Goal: Transaction & Acquisition: Purchase product/service

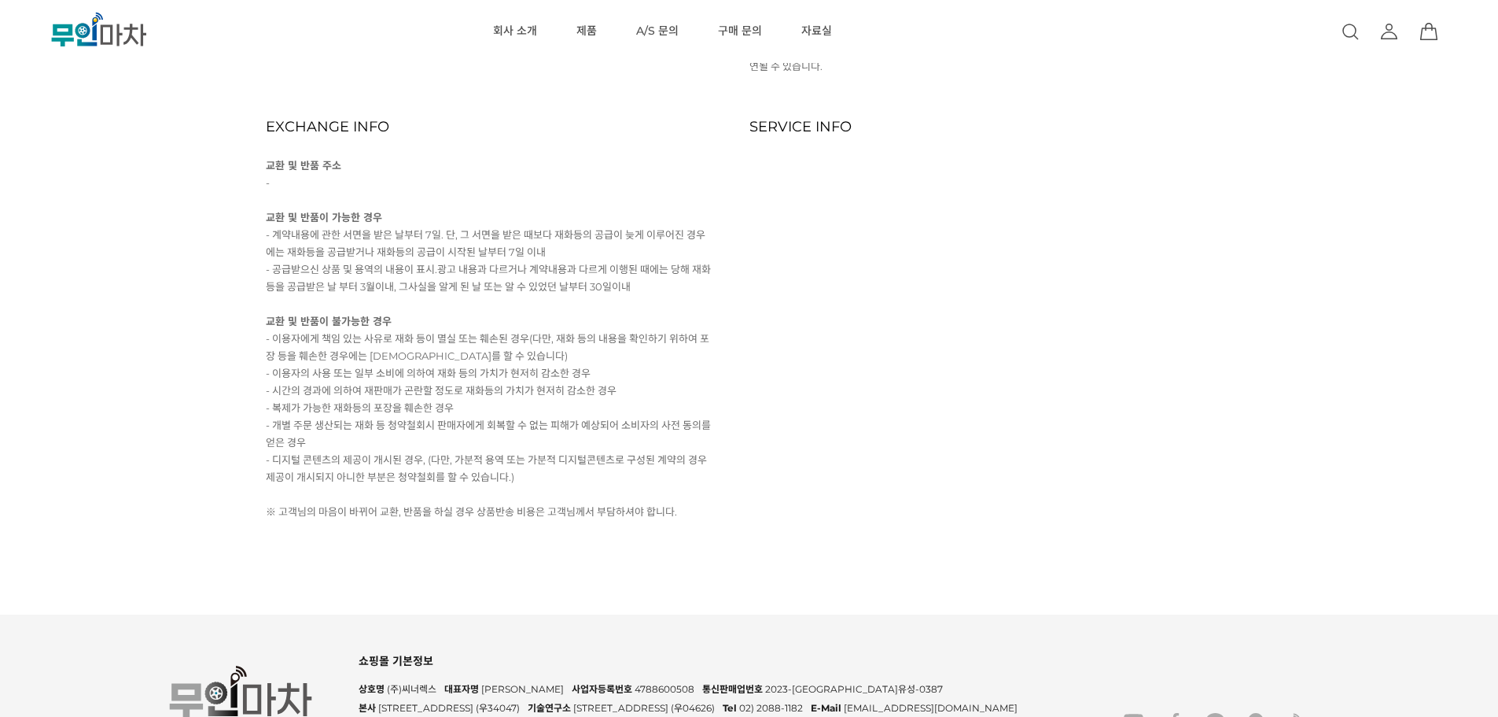
scroll to position [13363, 0]
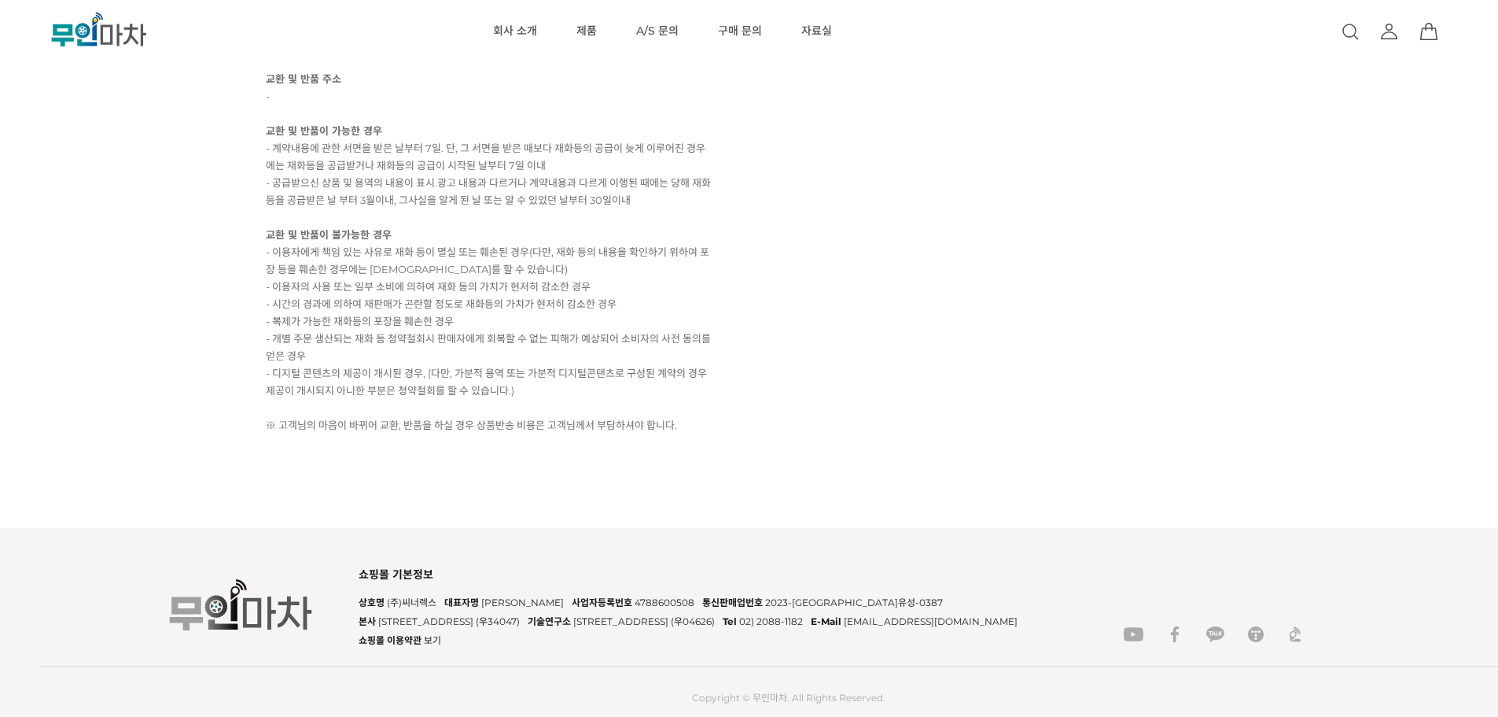
drag, startPoint x: 1499, startPoint y: 186, endPoint x: 1505, endPoint y: 754, distance: 567.9
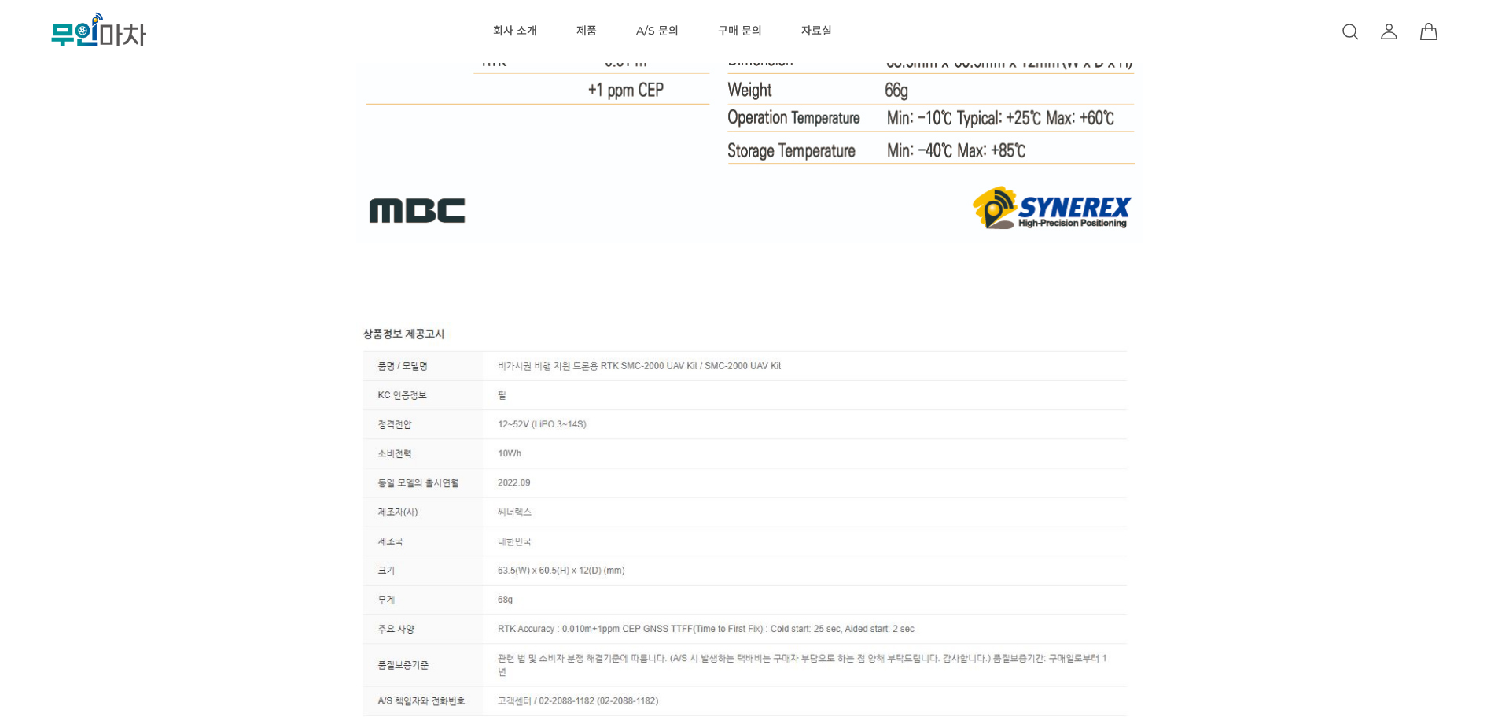
scroll to position [11397, 0]
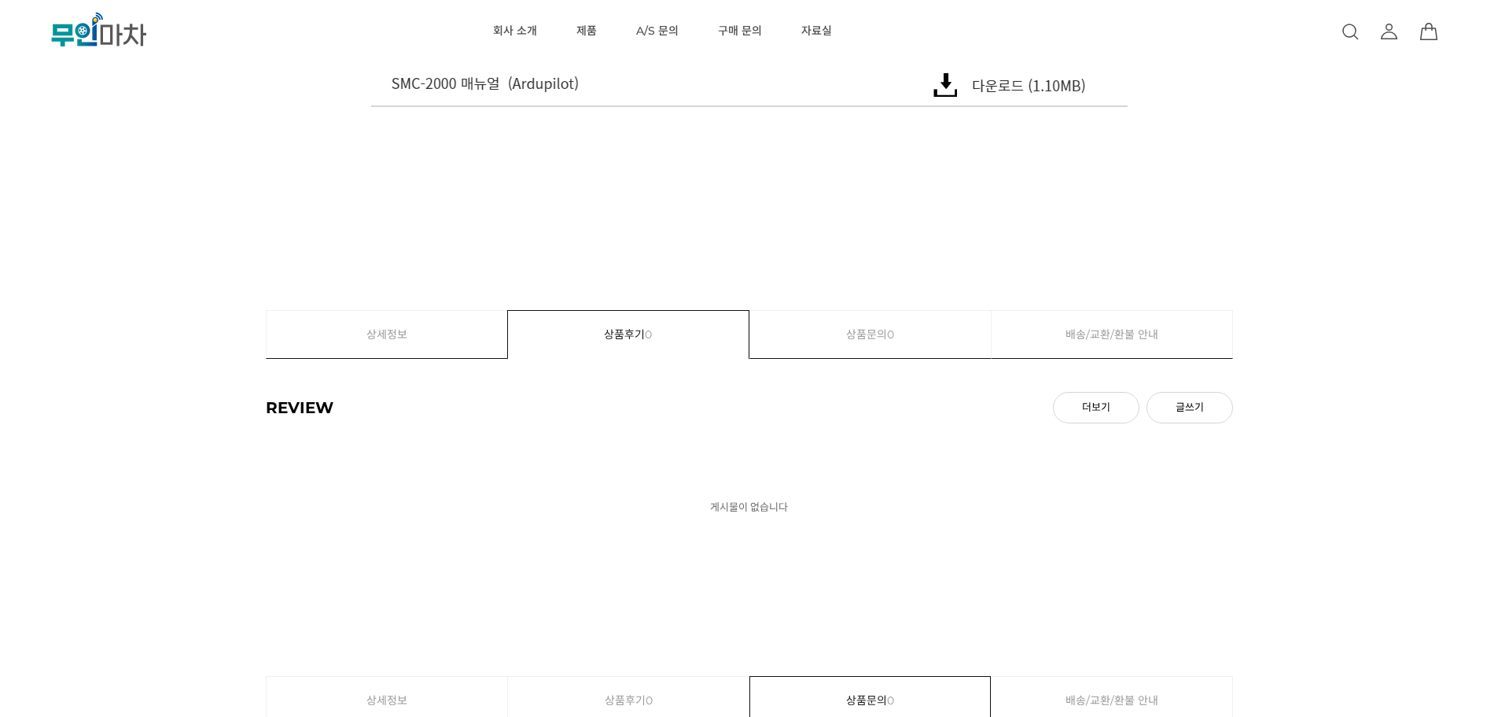
click at [404, 325] on link "상세정보" at bounding box center [387, 334] width 241 height 47
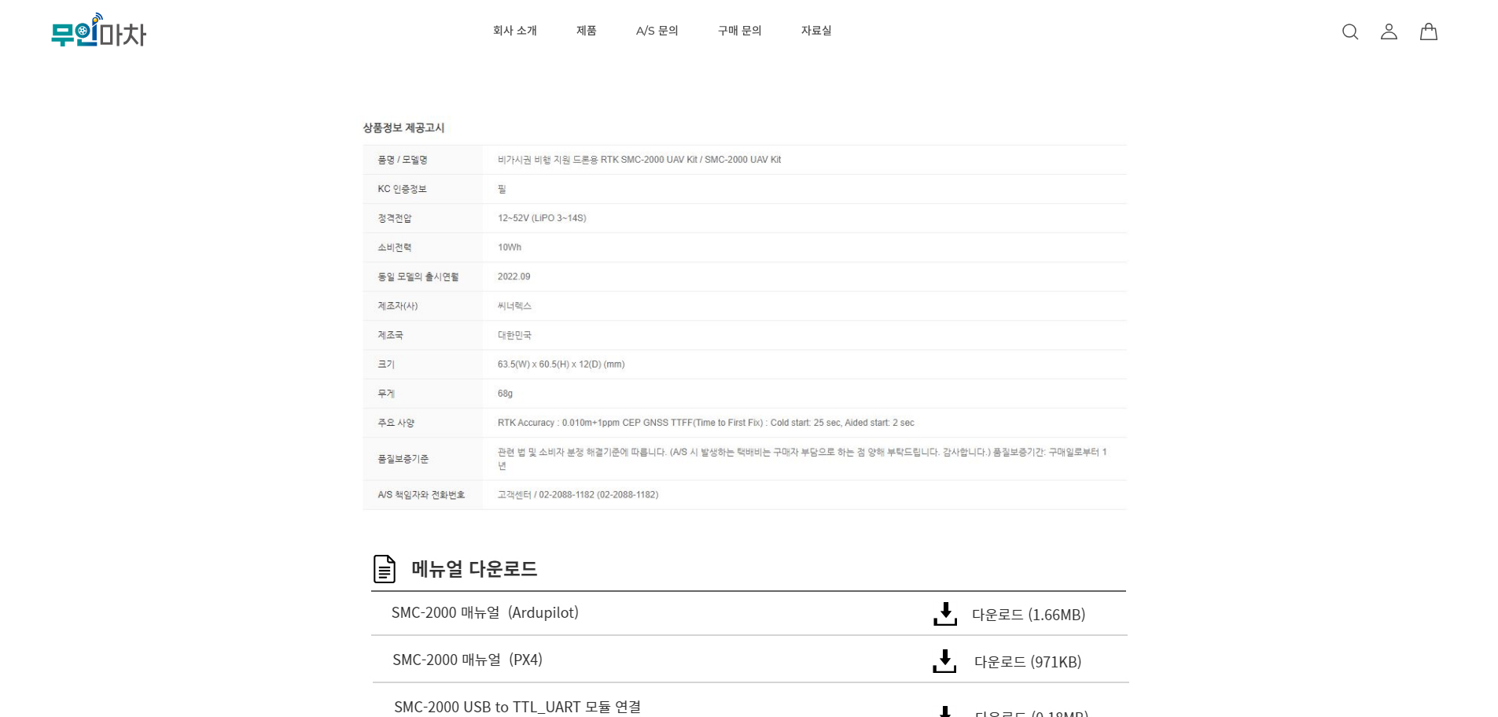
scroll to position [11293, 0]
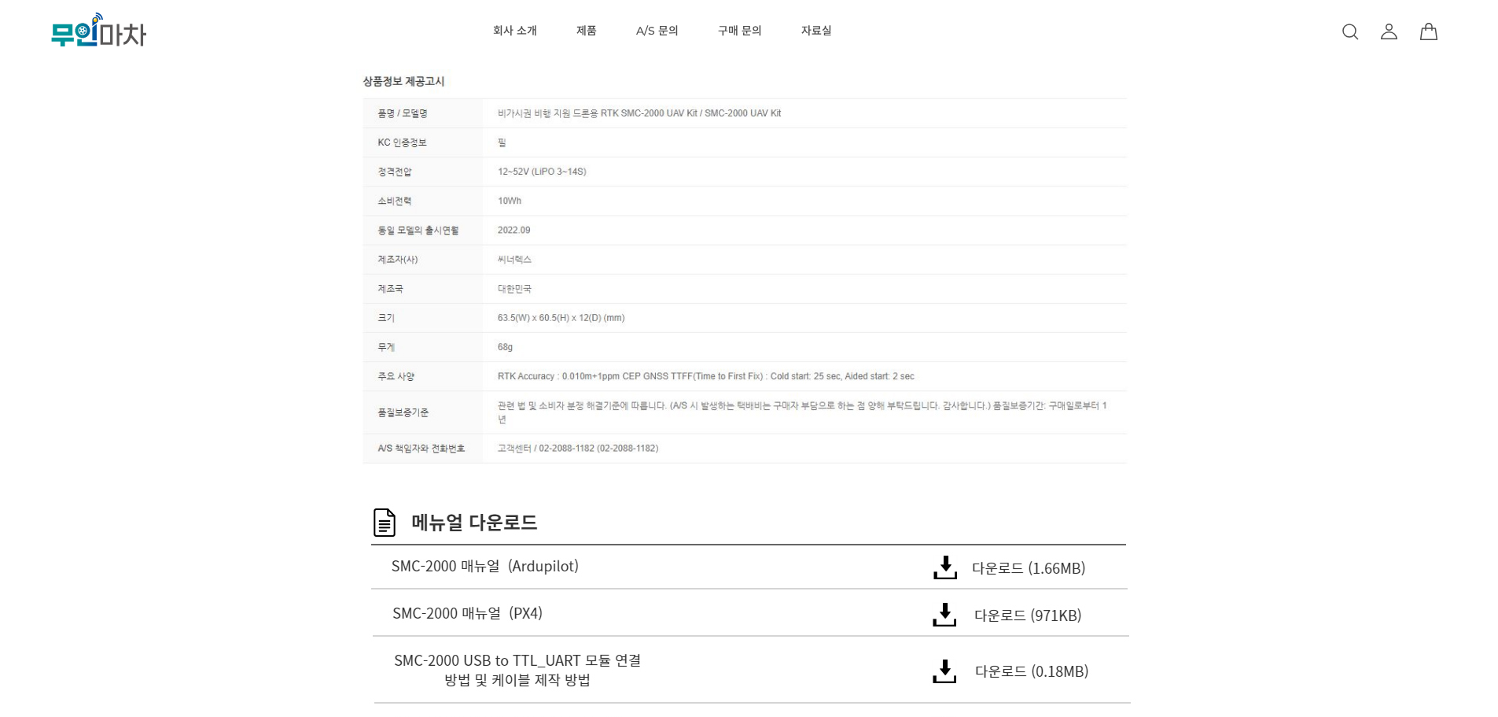
drag, startPoint x: 1498, startPoint y: 576, endPoint x: 1498, endPoint y: 592, distance: 16.5
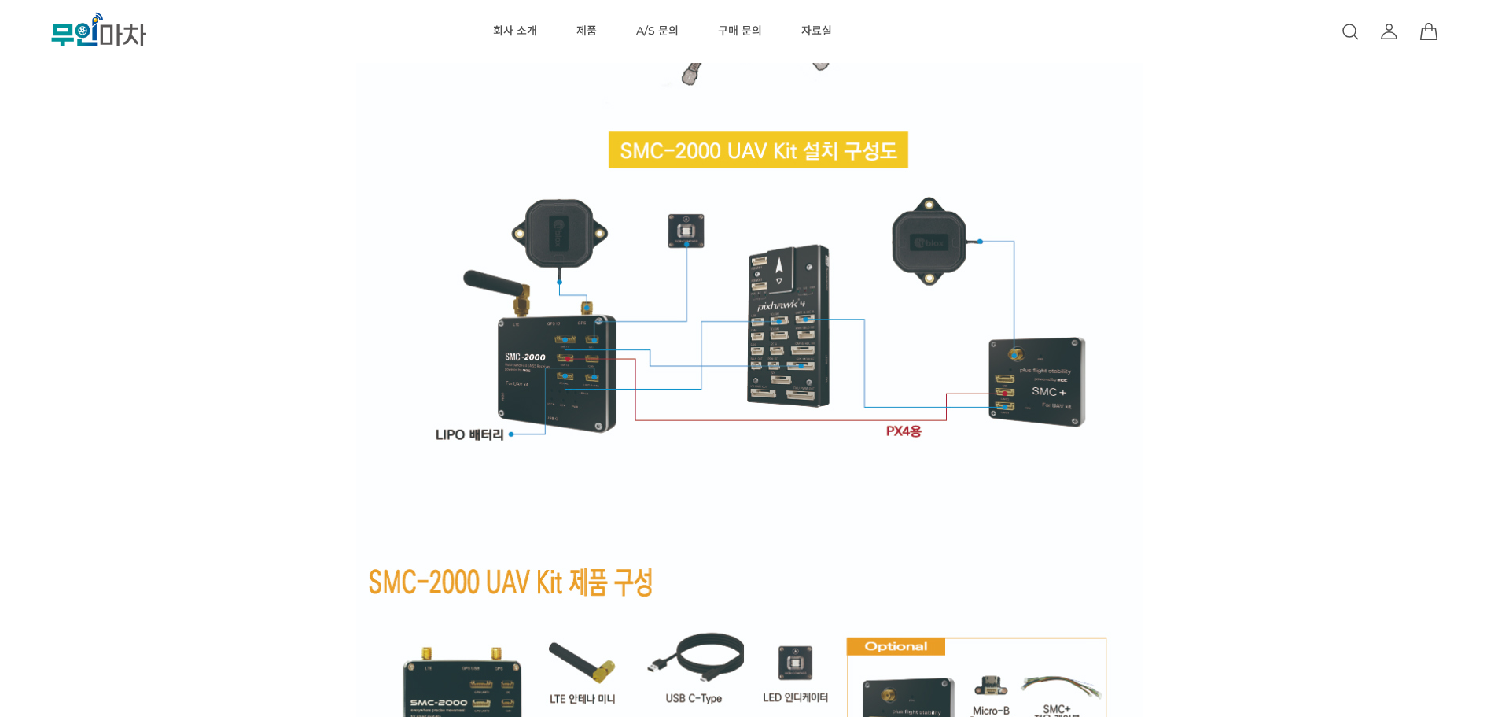
scroll to position [9902, 0]
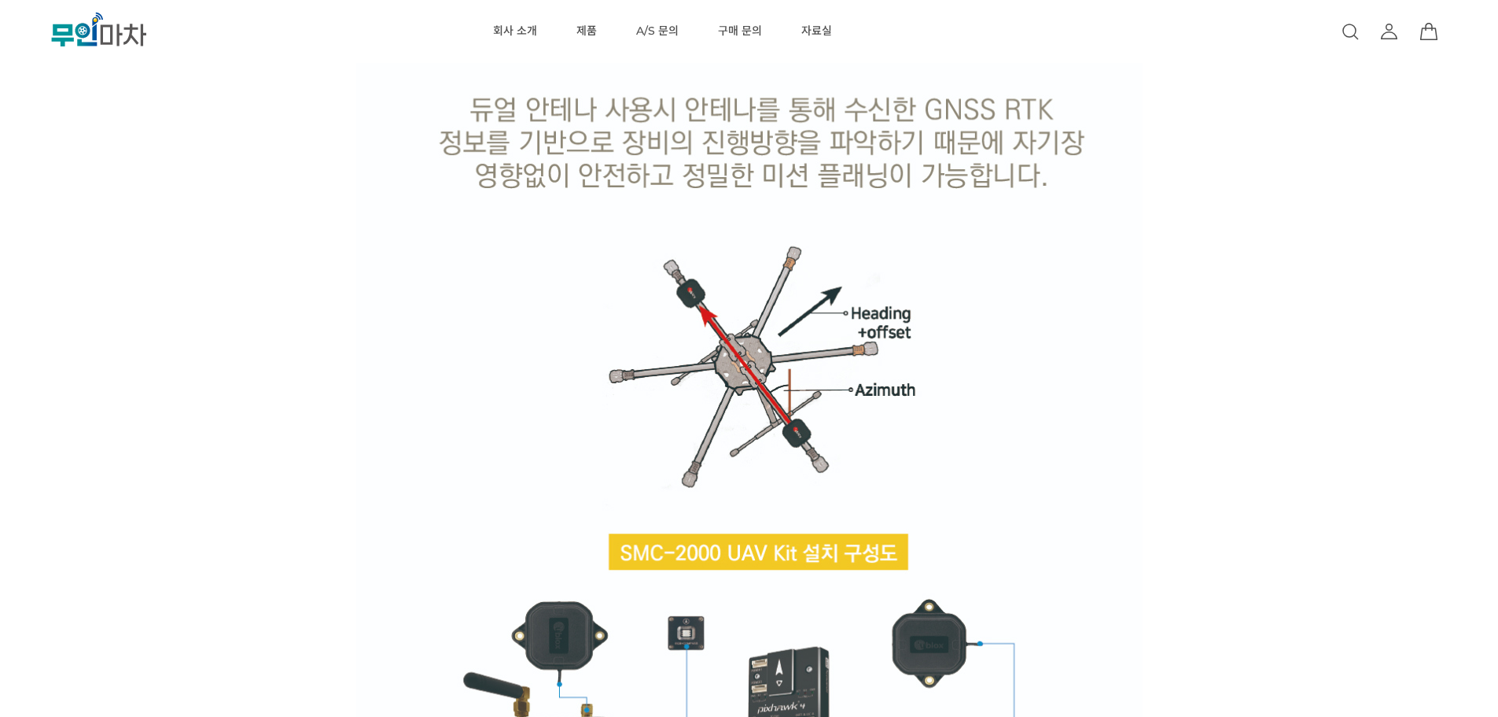
scroll to position [12026, 0]
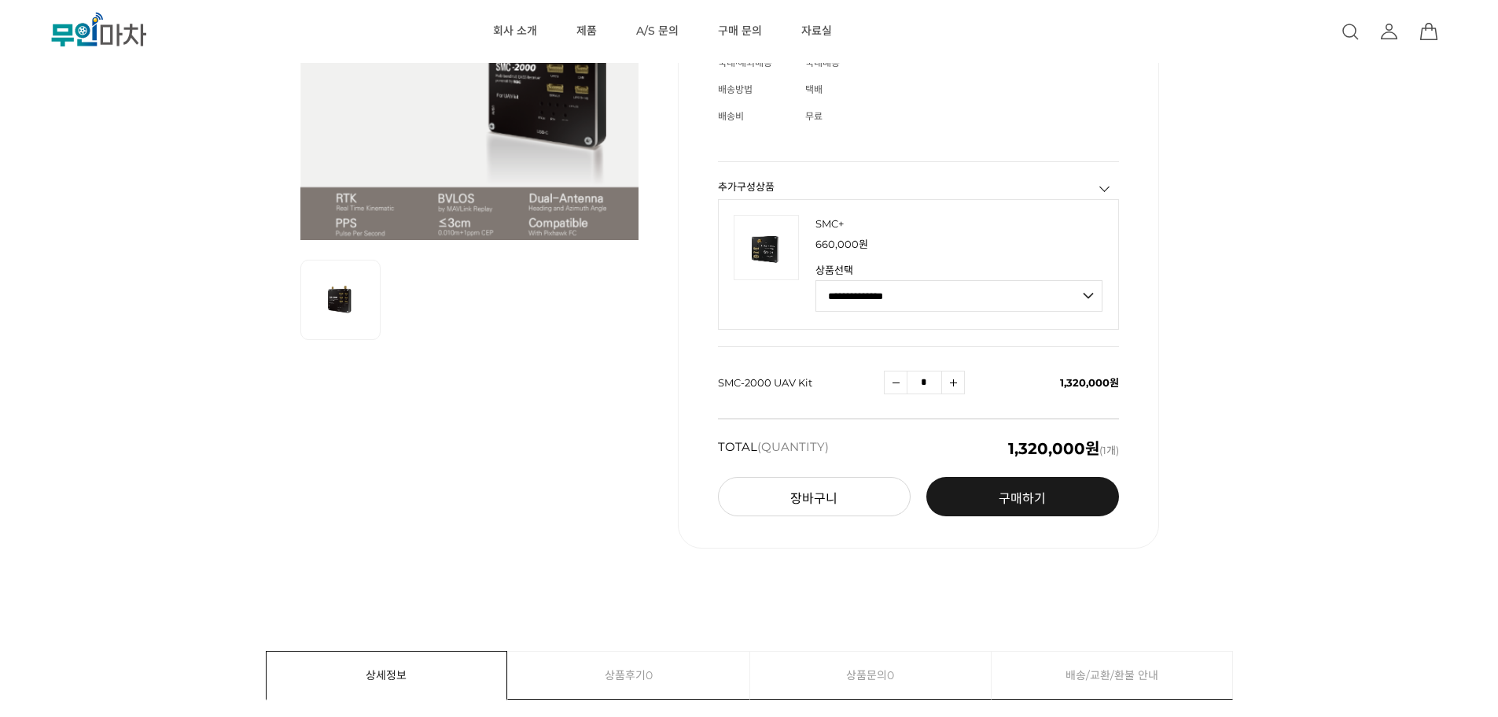
scroll to position [236, 0]
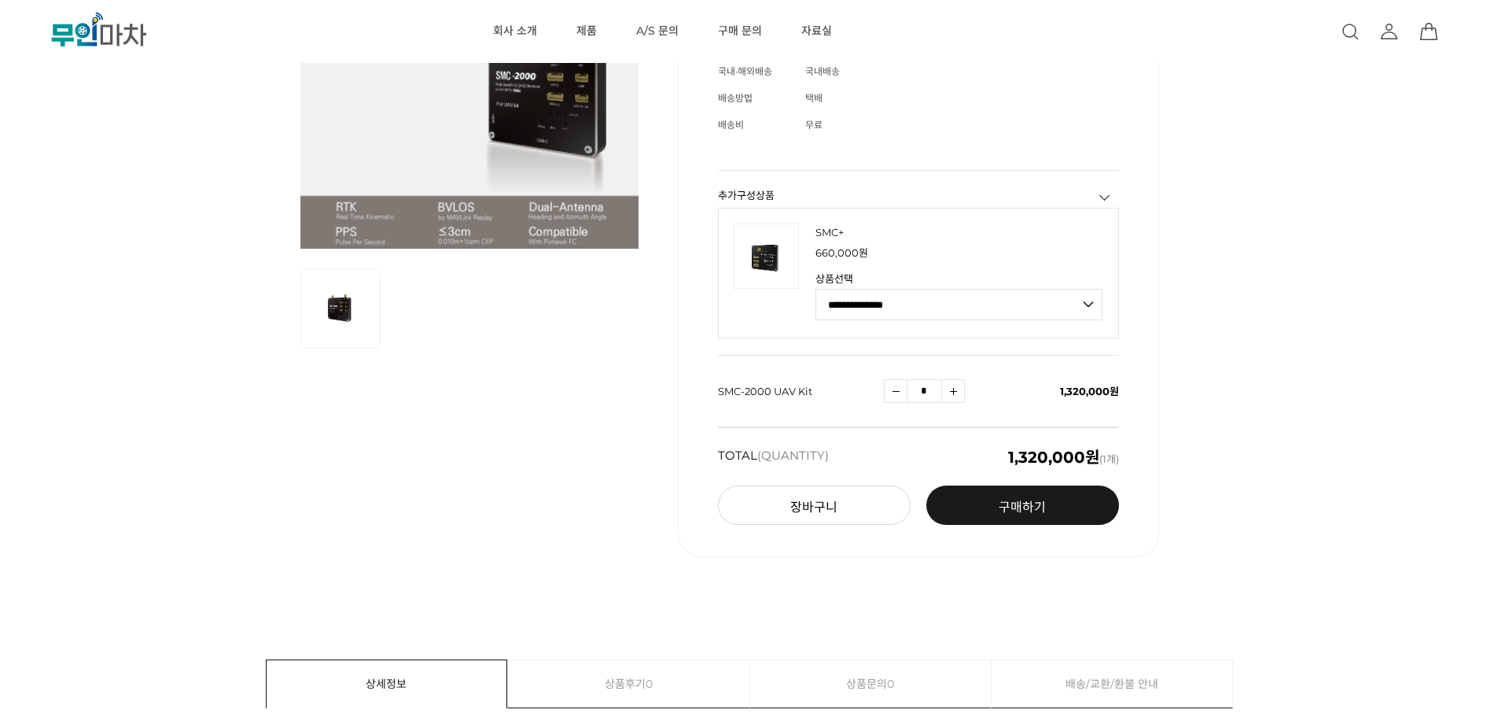
click at [901, 305] on select "**********" at bounding box center [959, 304] width 287 height 31
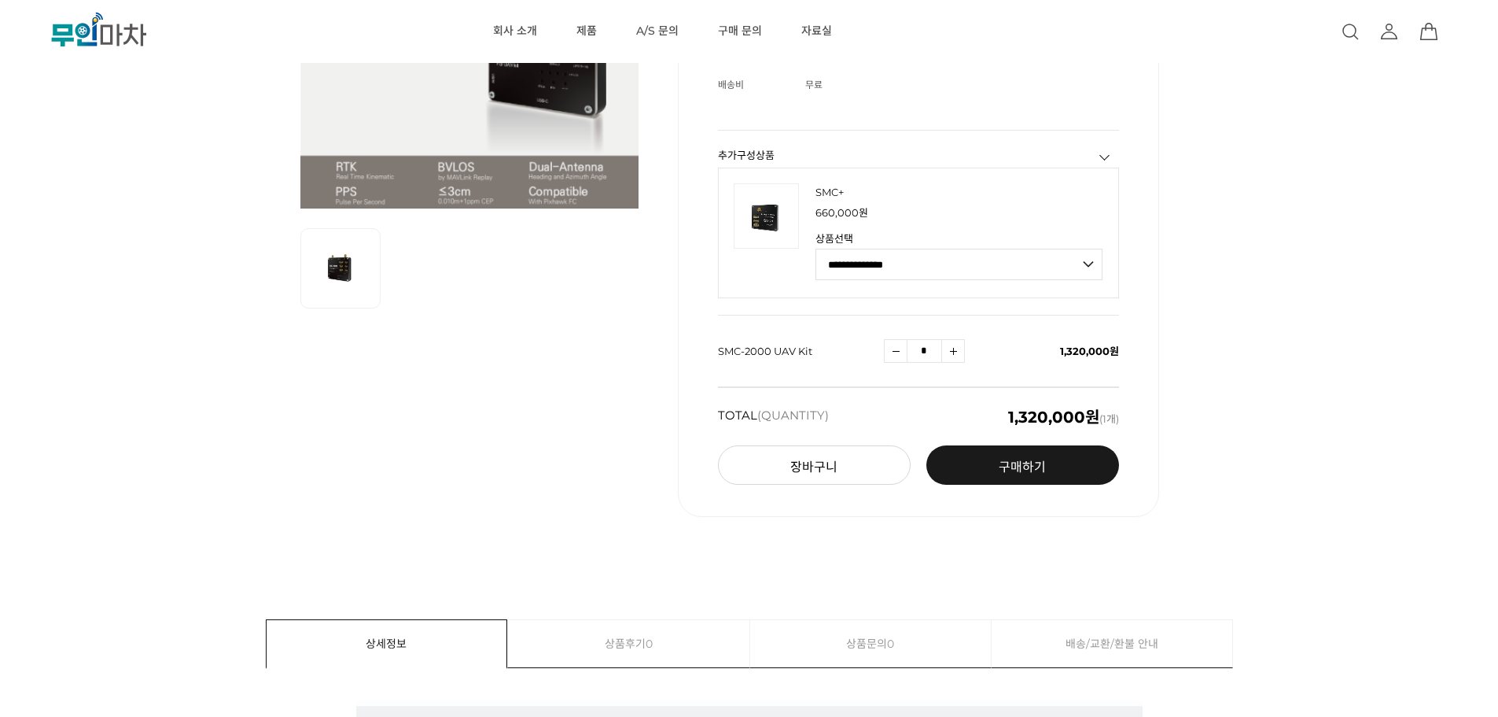
scroll to position [79, 0]
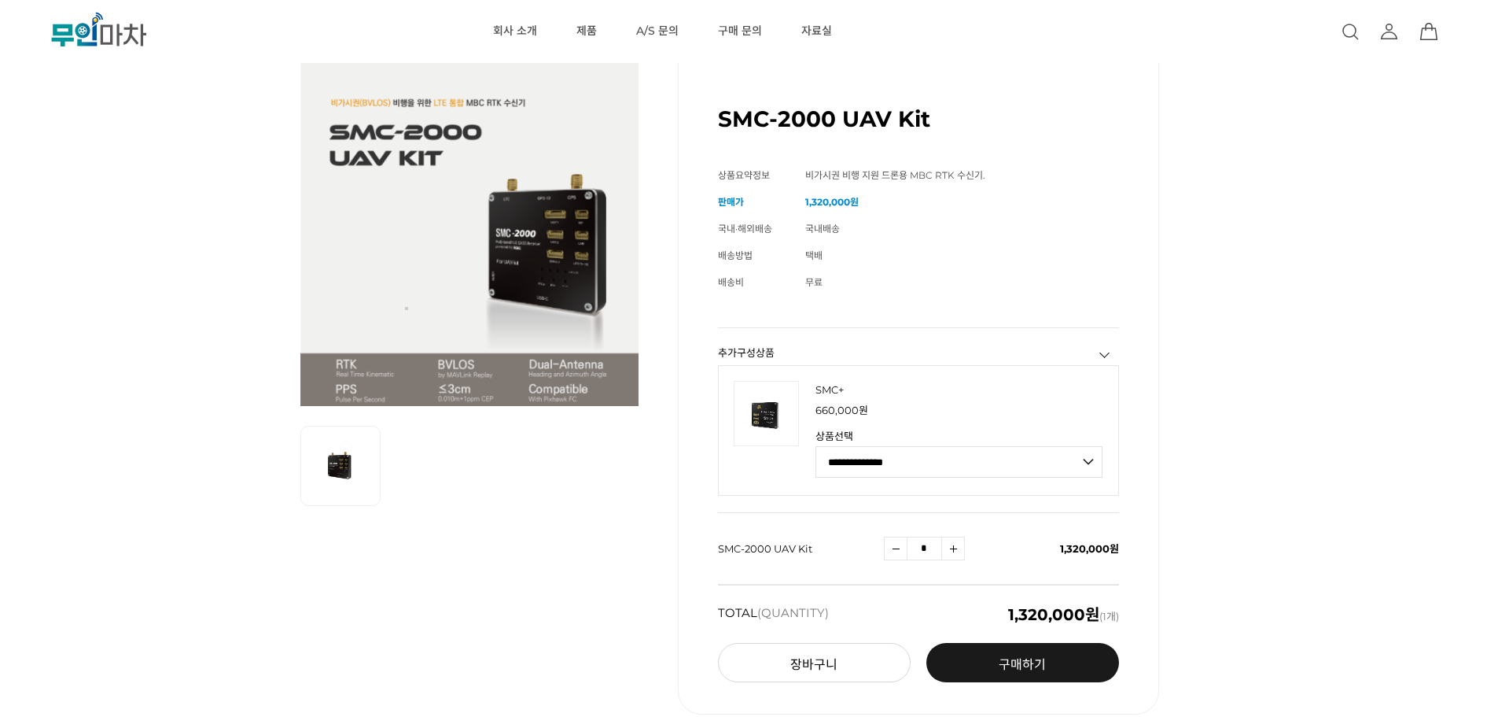
drag, startPoint x: 407, startPoint y: 308, endPoint x: 347, endPoint y: 285, distance: 64.3
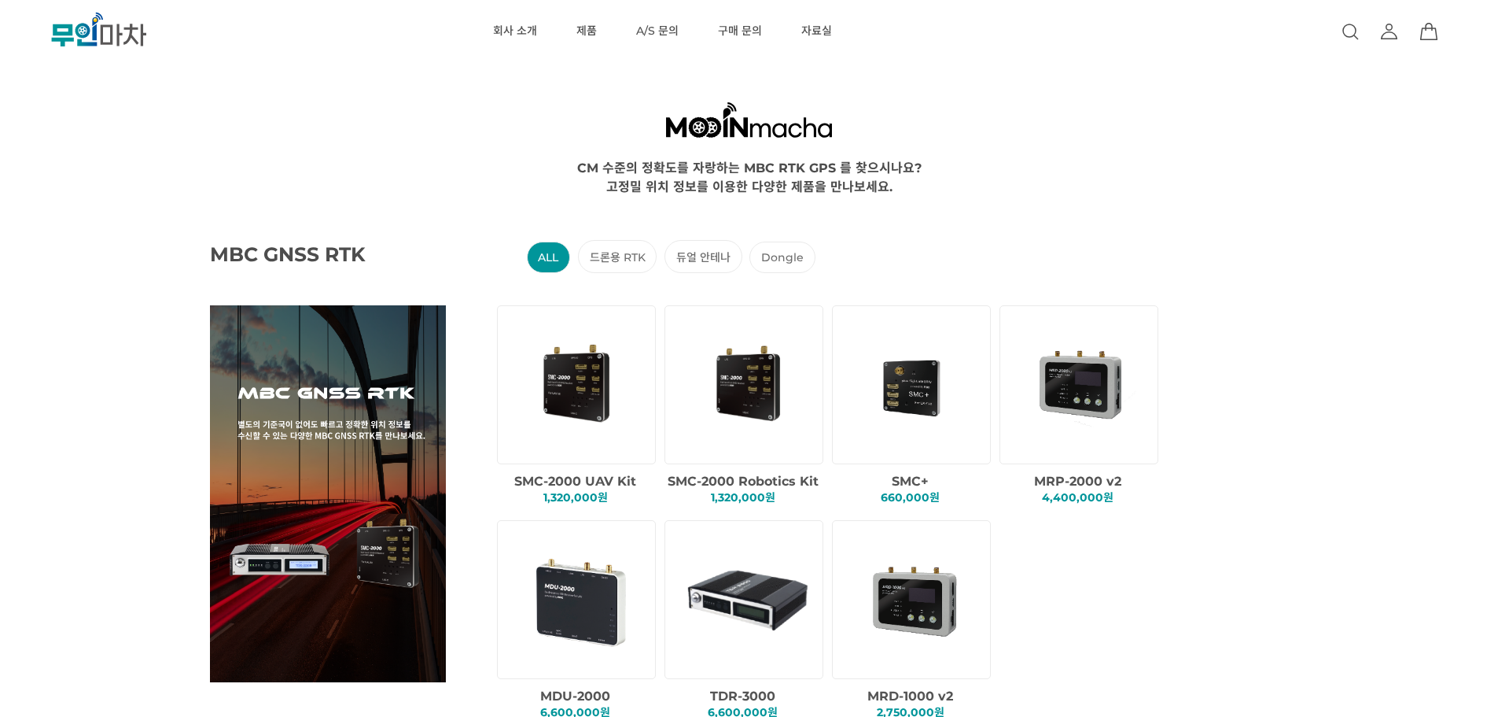
click at [1353, 25] on icon at bounding box center [1349, 30] width 13 height 13
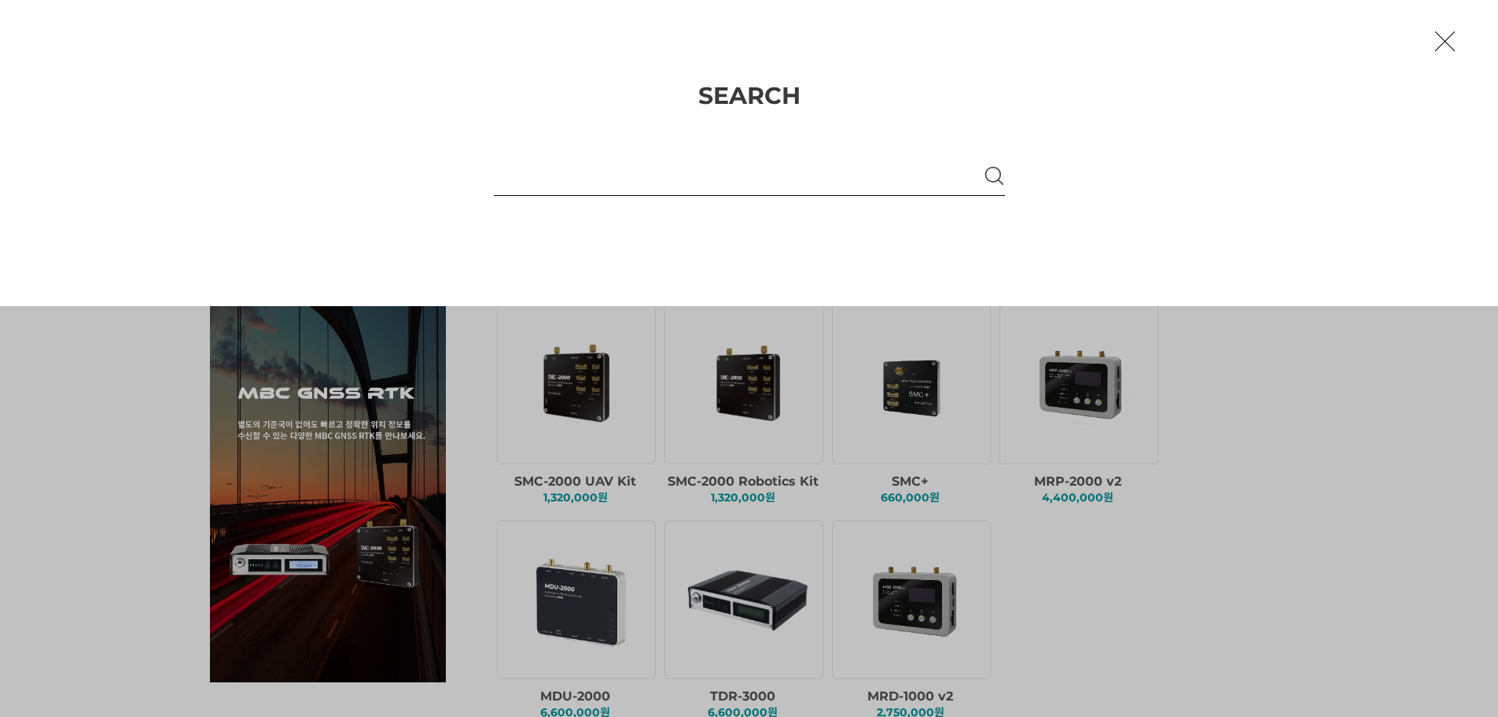
click at [780, 162] on input "text" at bounding box center [736, 174] width 485 height 42
type input "*"
type input "***"
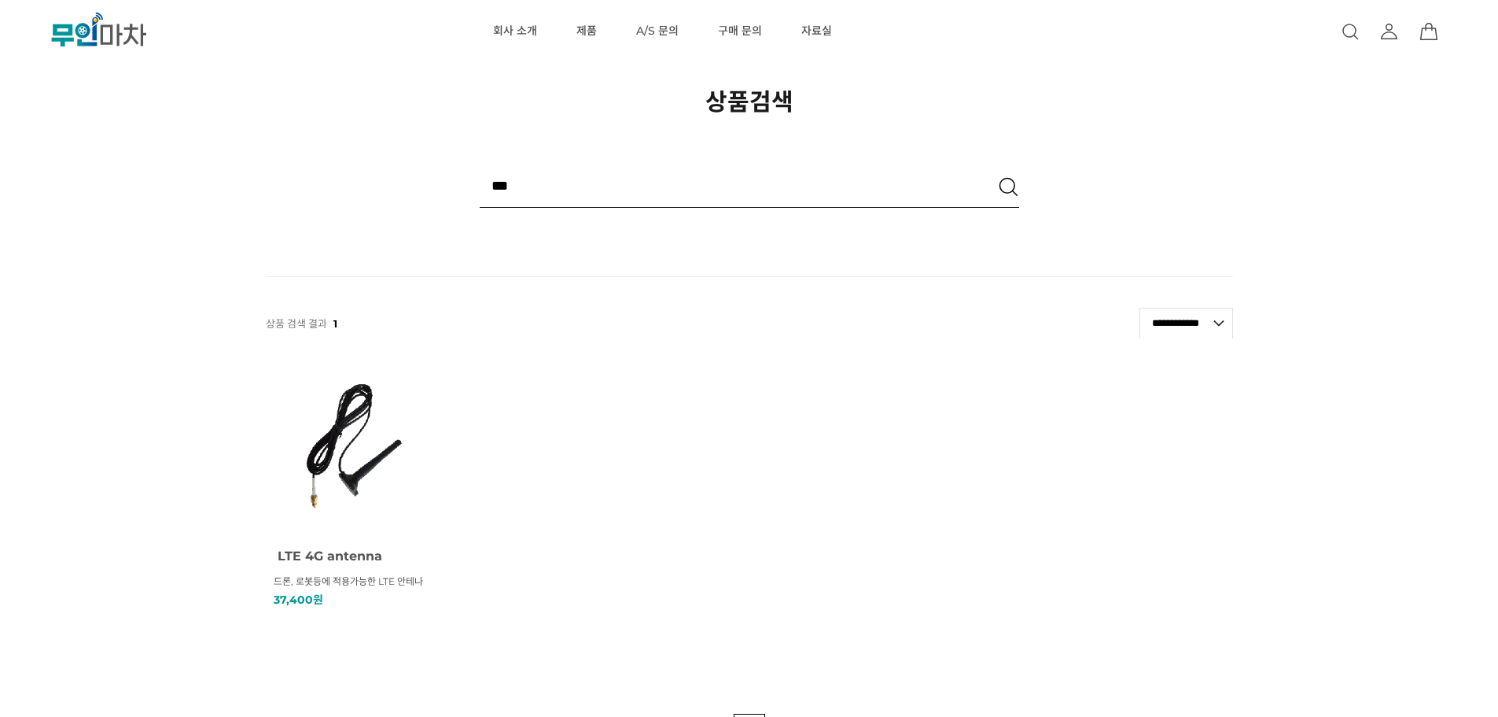
drag, startPoint x: 454, startPoint y: 185, endPoint x: 299, endPoint y: 176, distance: 155.2
click at [312, 179] on fieldset "상품검색 *** 삭제 검색옵션 검색옵션 검색어 단어를 하나 이상 포함하고 있는 모든 상품 검색 제외검색어" at bounding box center [749, 185] width 967 height 43
type input "*"
type input "****"
click at [997, 175] on input "image" at bounding box center [1008, 186] width 22 height 22
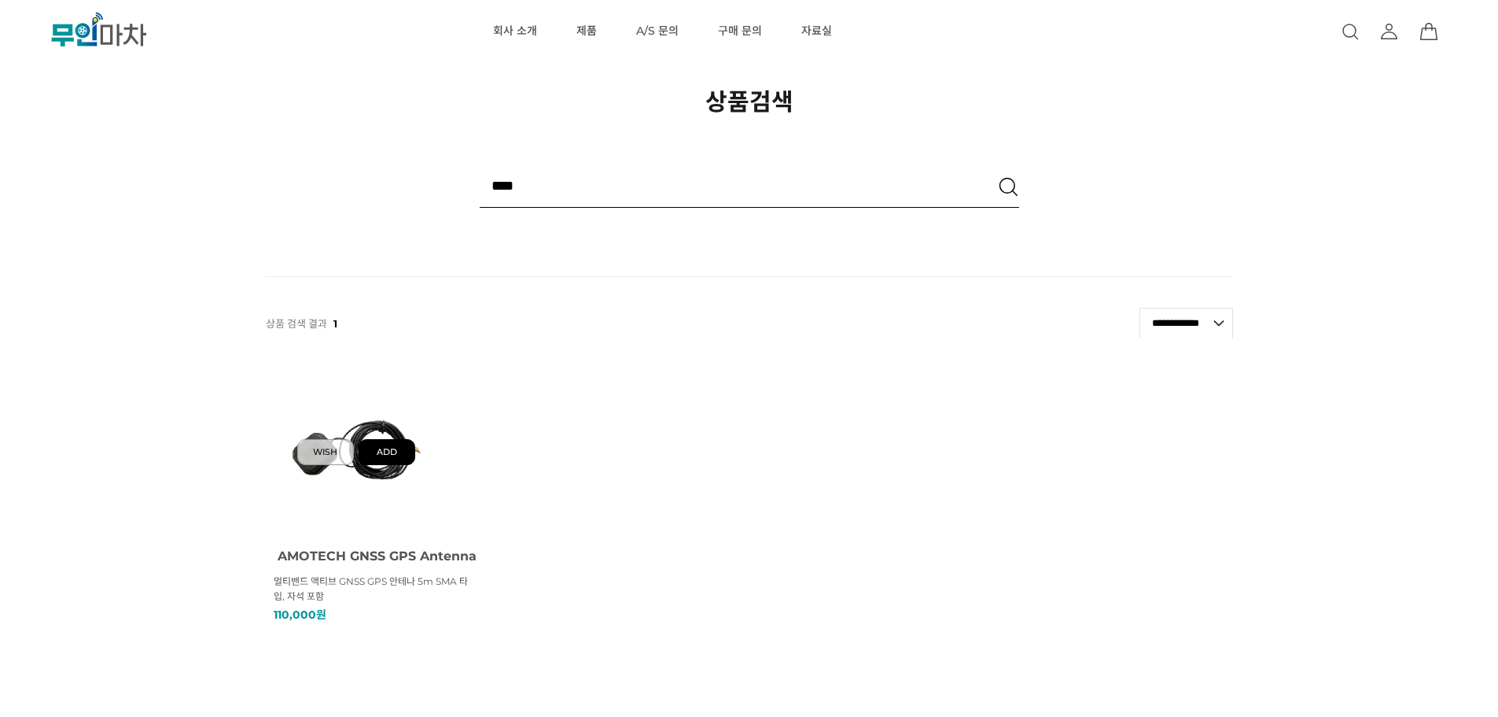
click at [403, 451] on img at bounding box center [386, 452] width 55 height 24
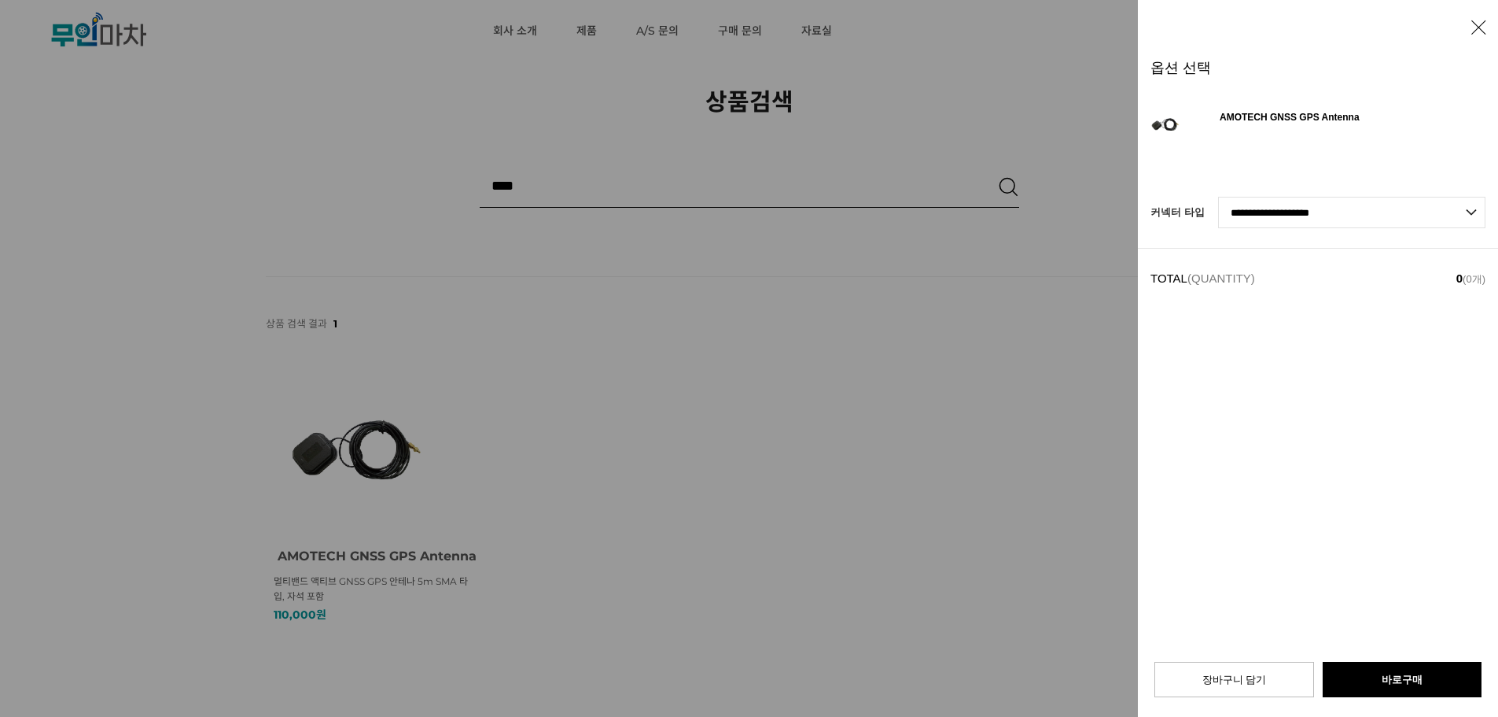
click at [1329, 222] on select "**********" at bounding box center [1351, 212] width 267 height 31
select select "**********"
click at [1218, 197] on select "**********" at bounding box center [1351, 212] width 267 height 31
click at [1398, 295] on img at bounding box center [1399, 292] width 22 height 22
click at [1358, 293] on input "*" at bounding box center [1369, 292] width 35 height 24
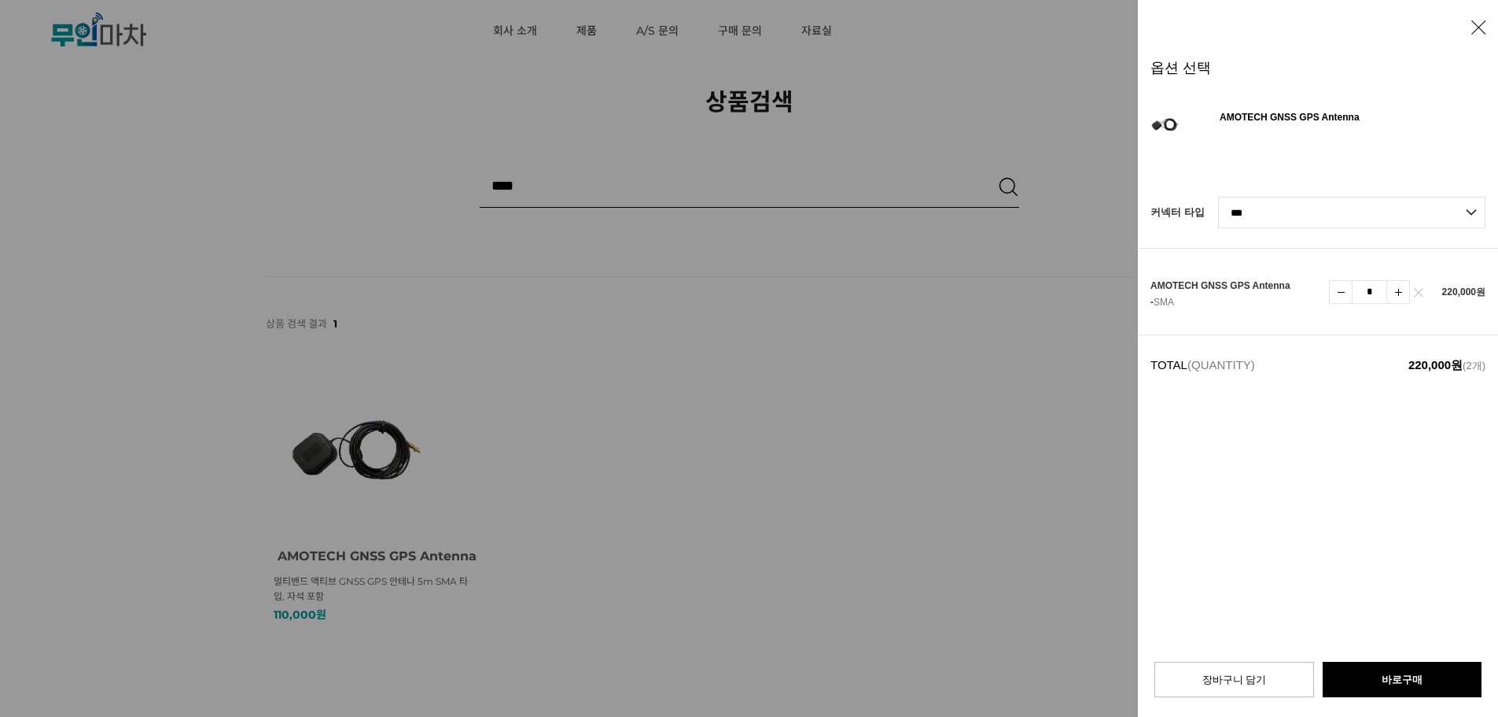
click at [1340, 291] on img at bounding box center [1341, 292] width 22 height 22
type input "*"
click at [1340, 291] on img at bounding box center [1341, 292] width 22 height 22
click at [1377, 210] on select "**********" at bounding box center [1351, 212] width 267 height 31
select select "**********"
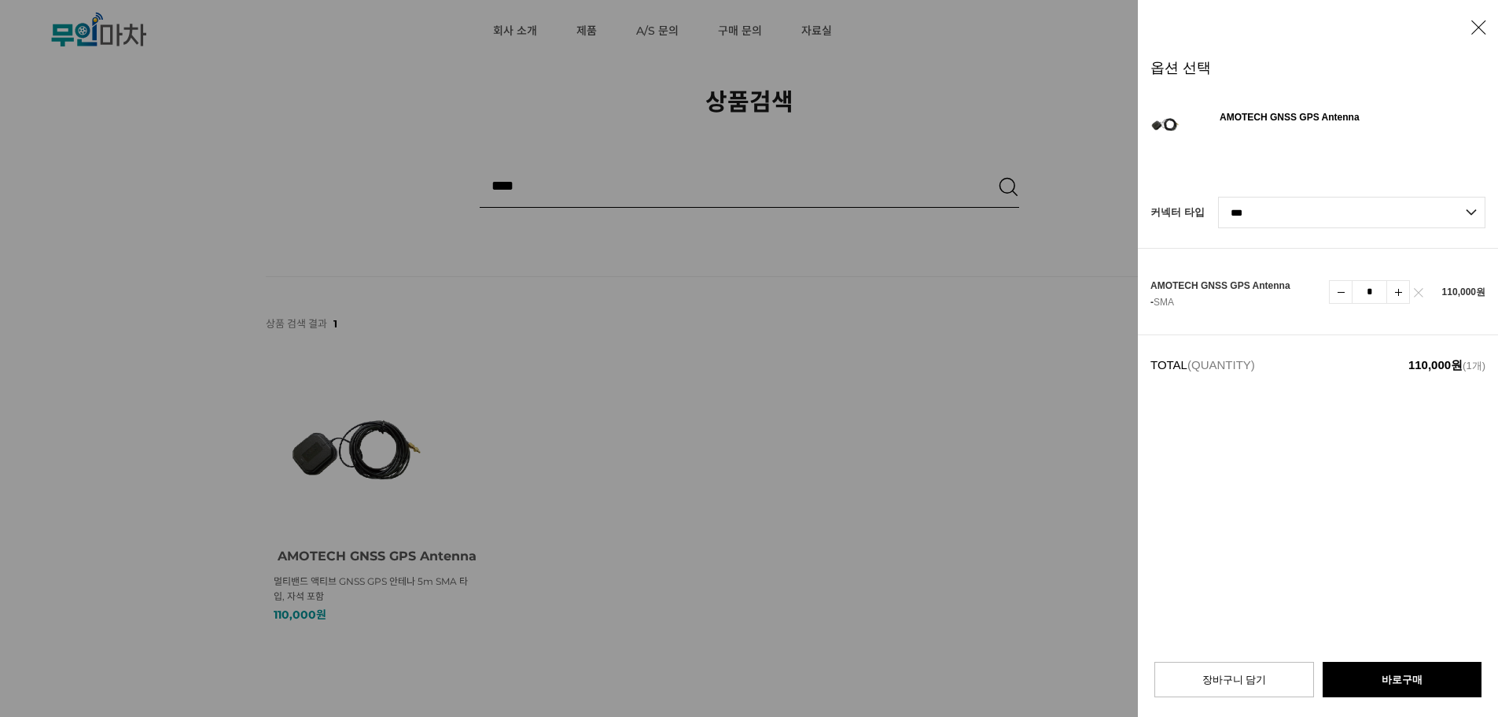
click at [1218, 197] on select "**********" at bounding box center [1351, 212] width 267 height 31
click at [1427, 381] on td "*" at bounding box center [1380, 378] width 102 height 87
drag, startPoint x: 1421, startPoint y: 379, endPoint x: 1421, endPoint y: 350, distance: 29.1
click at [1421, 378] on img at bounding box center [1418, 382] width 9 height 9
click at [1417, 298] on img at bounding box center [1418, 295] width 9 height 9
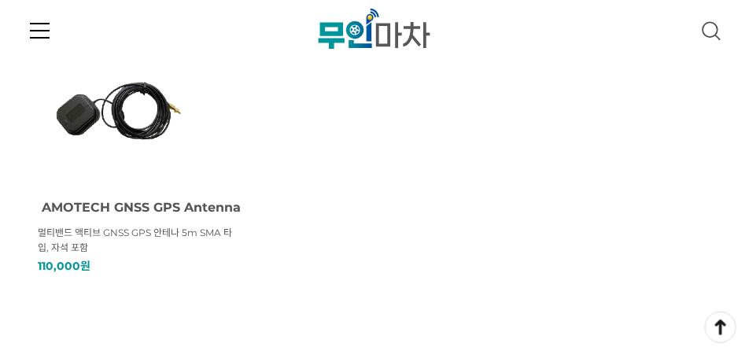
scroll to position [197, 0]
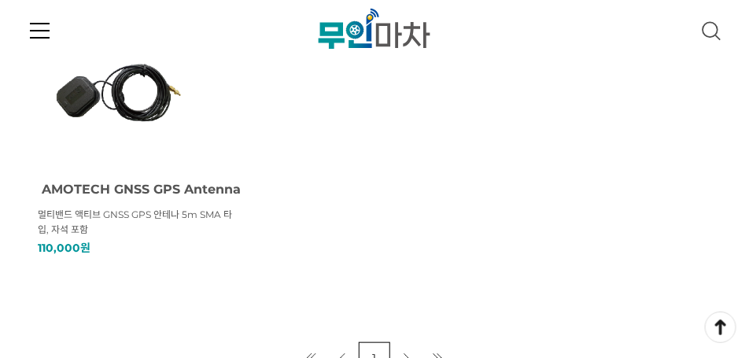
click at [147, 105] on img at bounding box center [119, 89] width 138 height 138
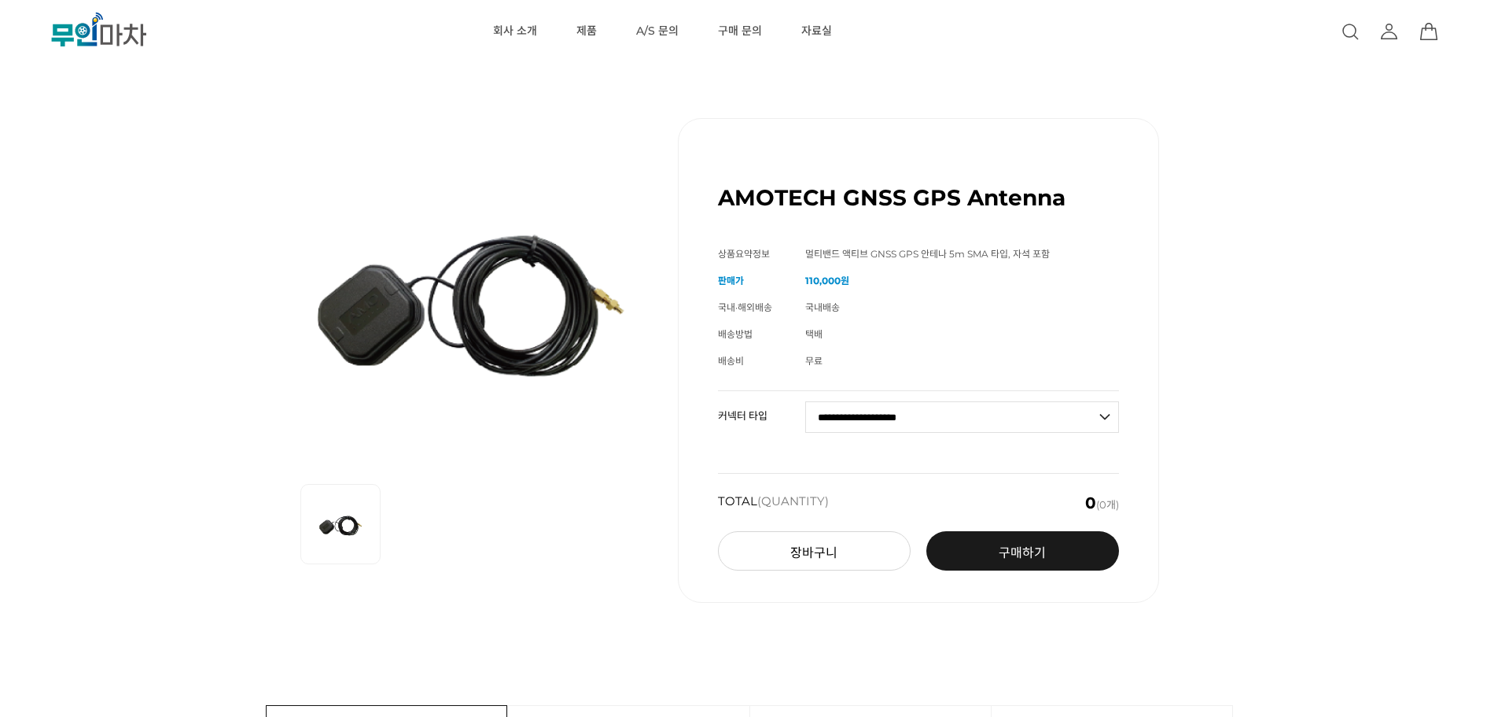
drag, startPoint x: 857, startPoint y: 117, endPoint x: 865, endPoint y: 118, distance: 8.7
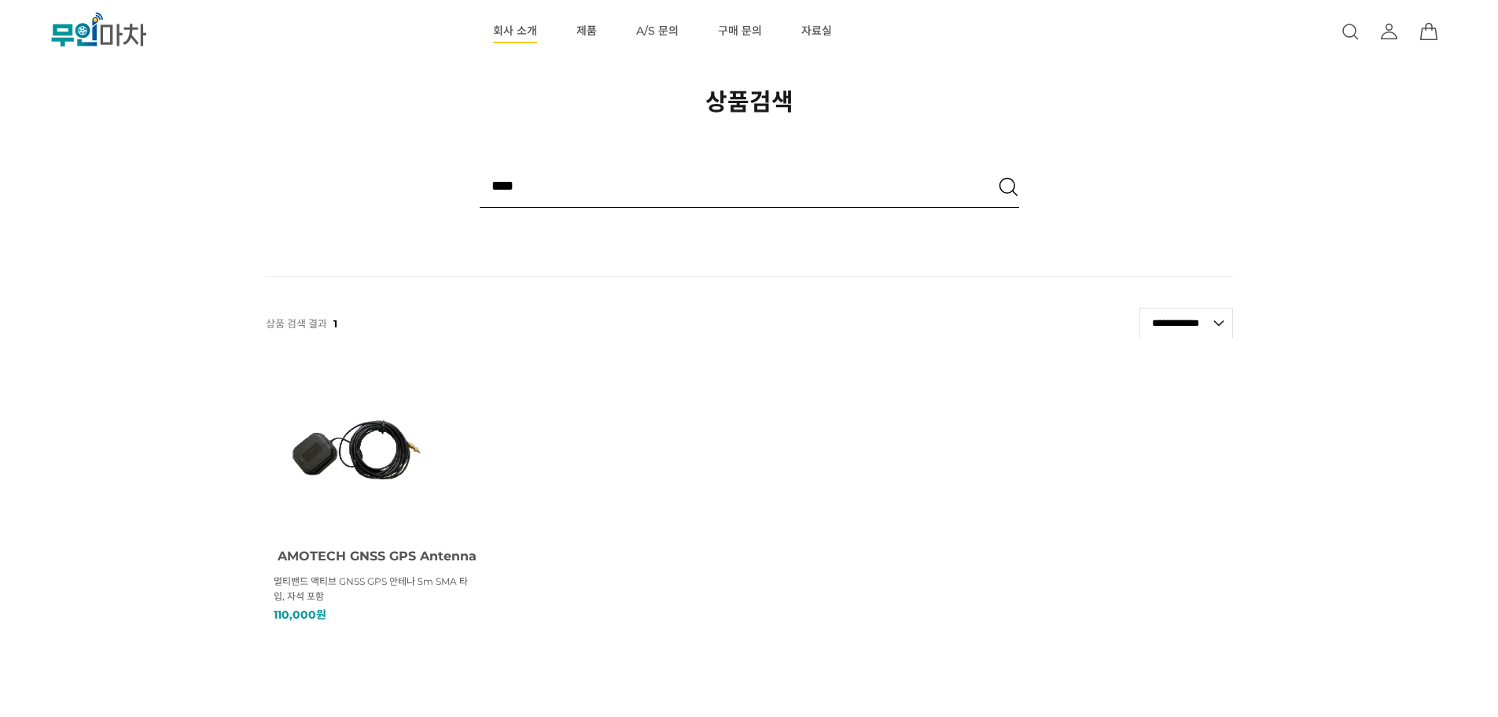
scroll to position [311, 0]
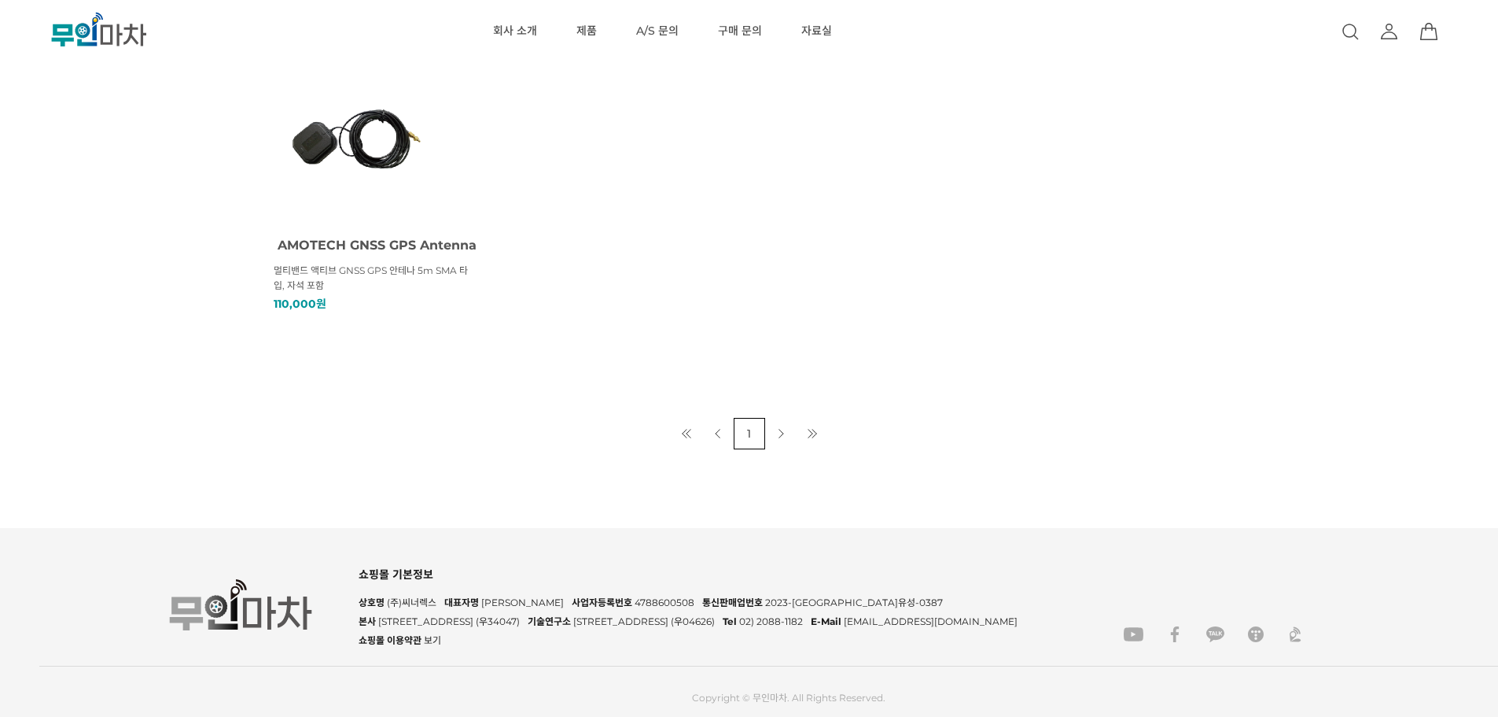
drag, startPoint x: 684, startPoint y: 325, endPoint x: 695, endPoint y: 335, distance: 15.6
drag, startPoint x: 722, startPoint y: 313, endPoint x: 714, endPoint y: 308, distance: 9.6
drag, startPoint x: 714, startPoint y: 308, endPoint x: 724, endPoint y: 307, distance: 9.5
drag, startPoint x: 709, startPoint y: 297, endPoint x: 700, endPoint y: 289, distance: 11.8
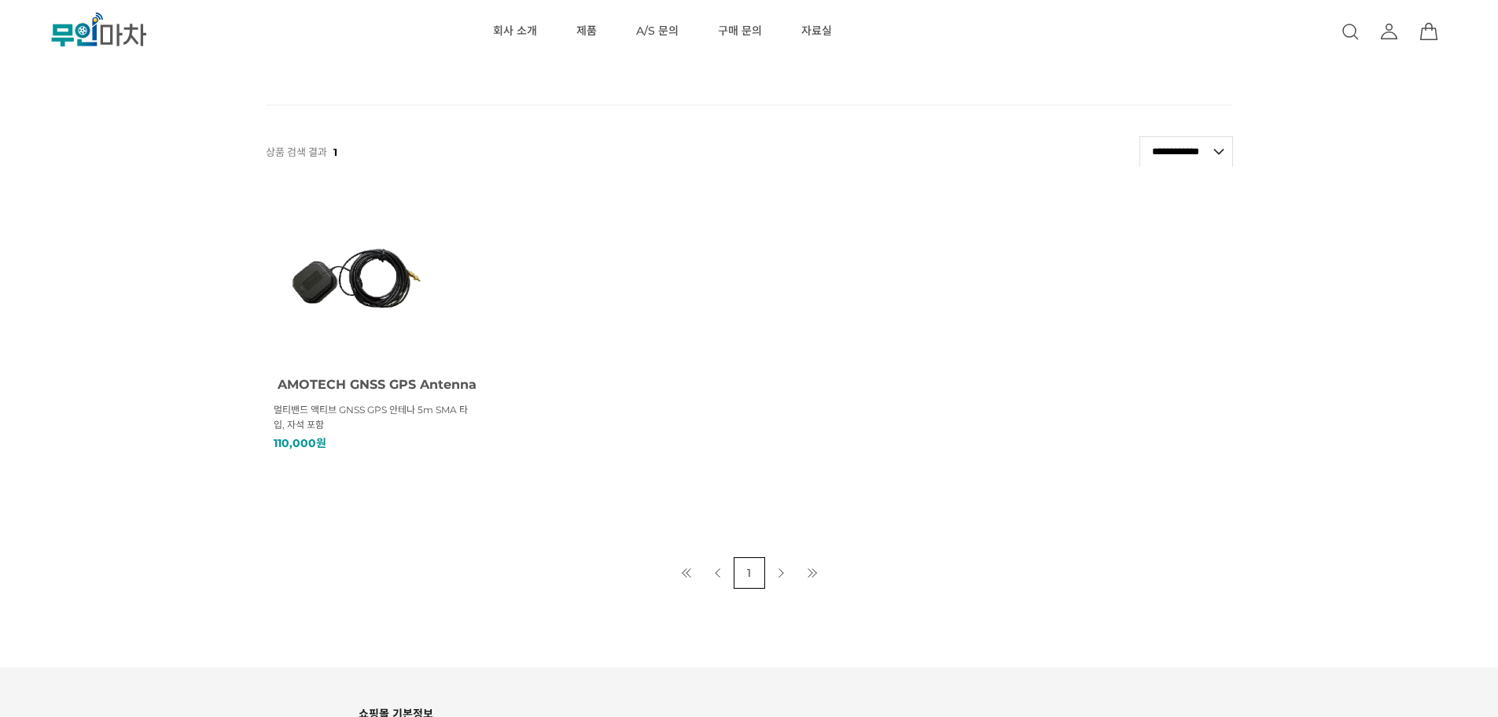
scroll to position [0, 0]
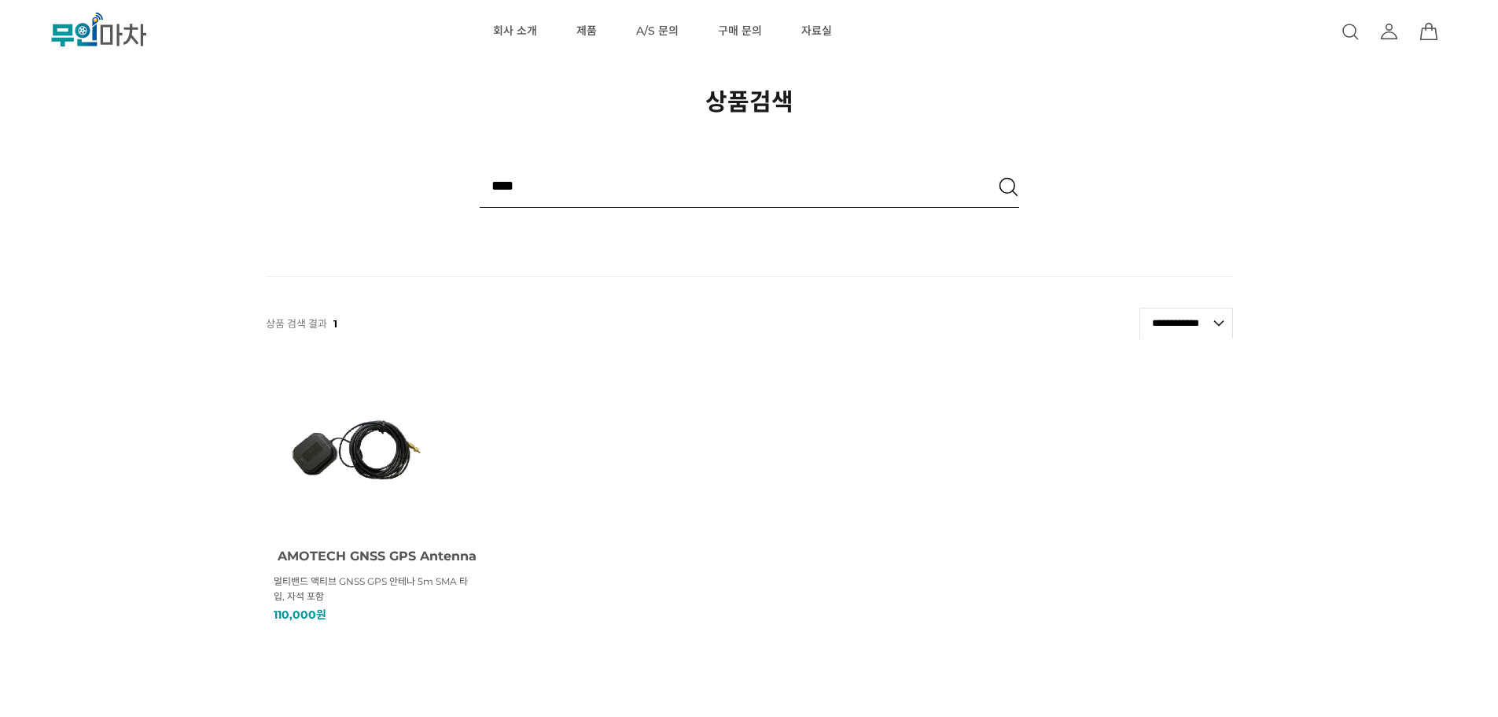
click at [728, 101] on h2 "상품검색" at bounding box center [750, 100] width 88 height 35
click at [764, 131] on div "현재 위치 홈 상품검색 상품검색 상품검색 **** 삭제 검색옵션 검색옵션 검색어 단어를 하나 이상 포함하고 있는 모든 상품 검색 검색" at bounding box center [749, 380] width 1498 height 760
drag, startPoint x: 698, startPoint y: 178, endPoint x: 672, endPoint y: 146, distance: 41.3
click at [698, 177] on input "****" at bounding box center [735, 185] width 511 height 42
click at [736, 91] on h2 "상품검색" at bounding box center [750, 100] width 88 height 35
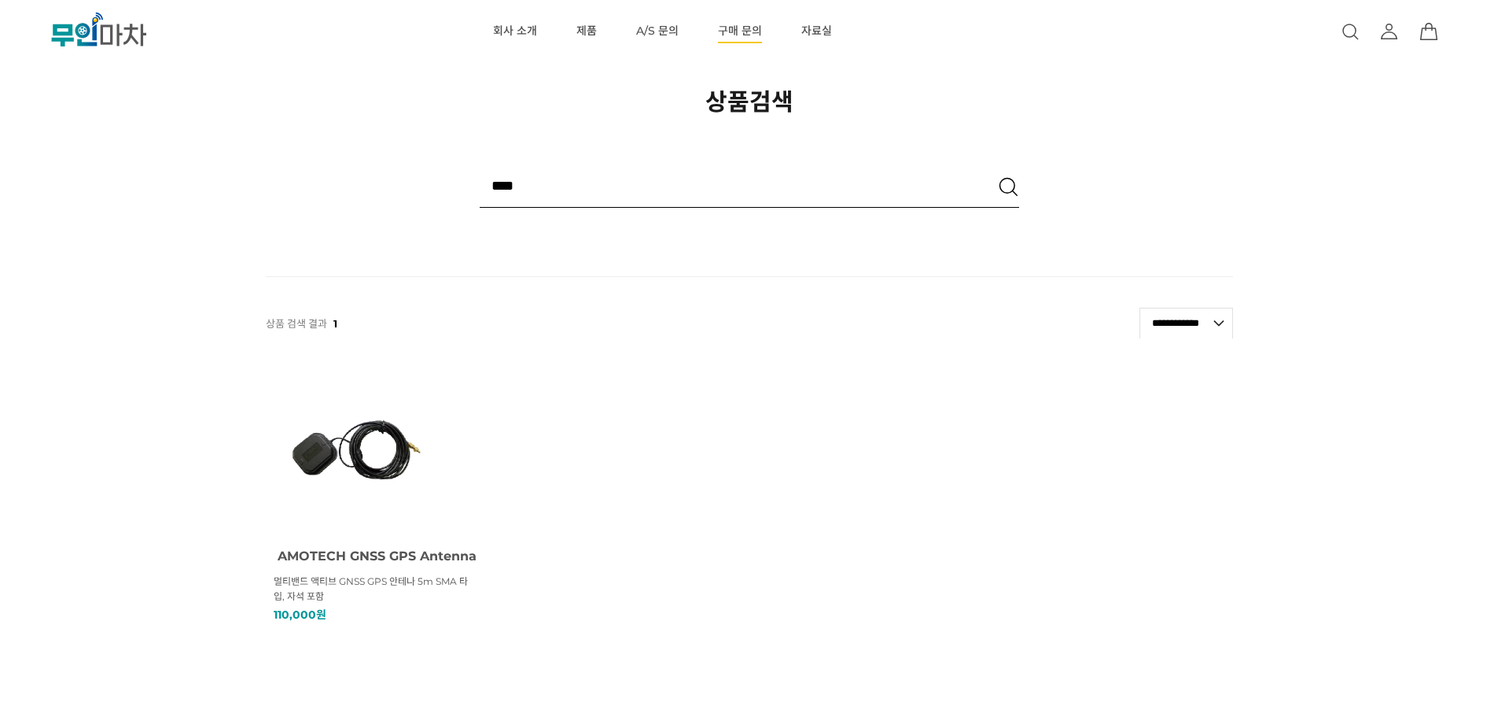
click at [744, 28] on link "구매 문의" at bounding box center [740, 31] width 44 height 63
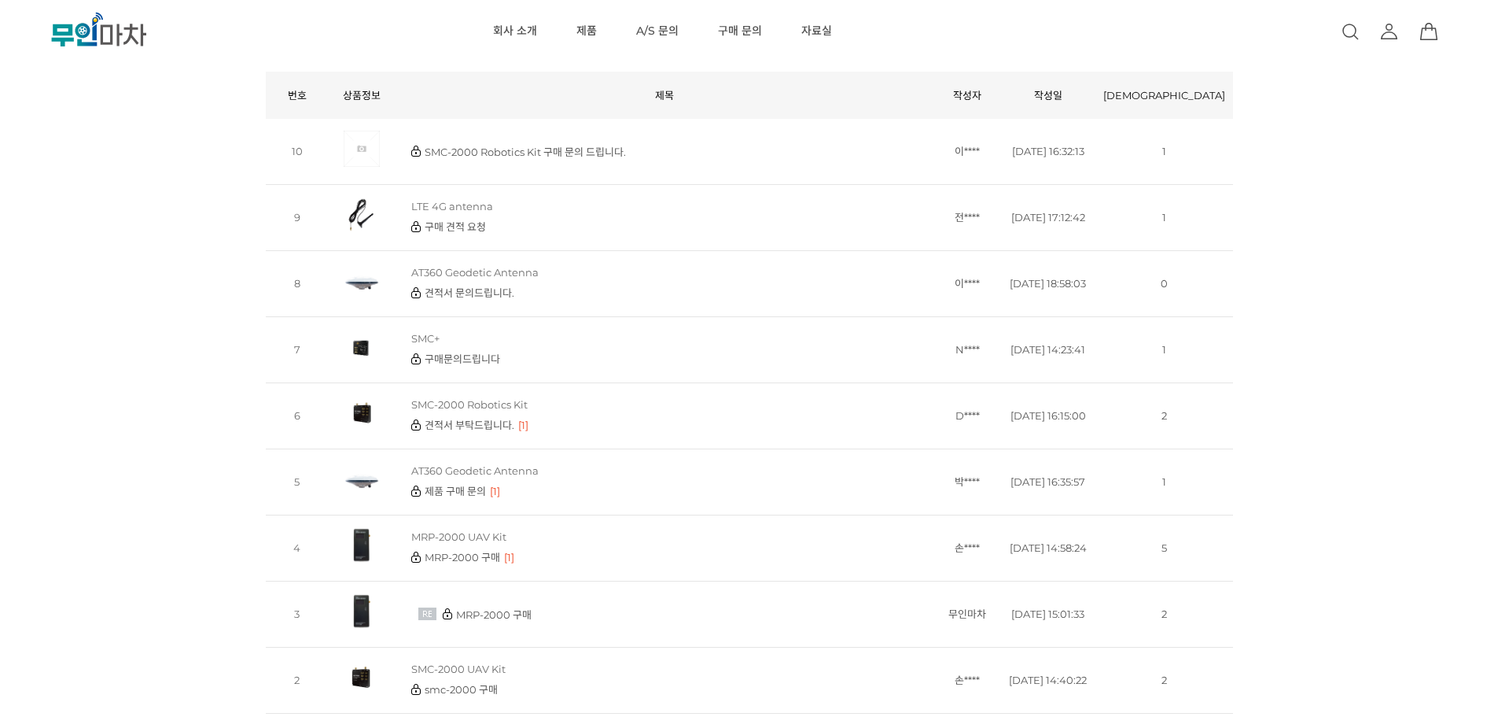
scroll to position [315, 0]
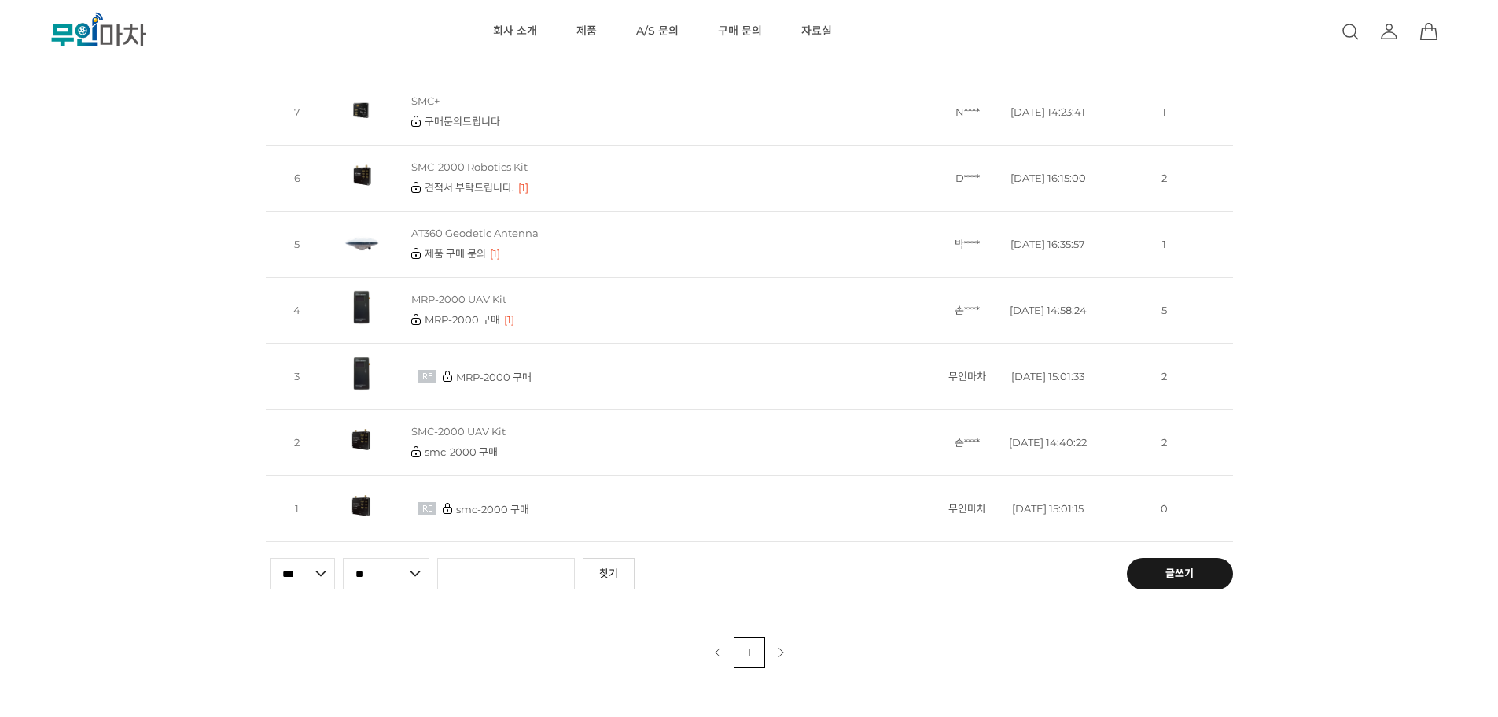
click at [472, 436] on p "SMC-2000 UAV Kit" at bounding box center [660, 431] width 499 height 14
click at [470, 451] on link "smc-2000 구매" at bounding box center [461, 451] width 73 height 13
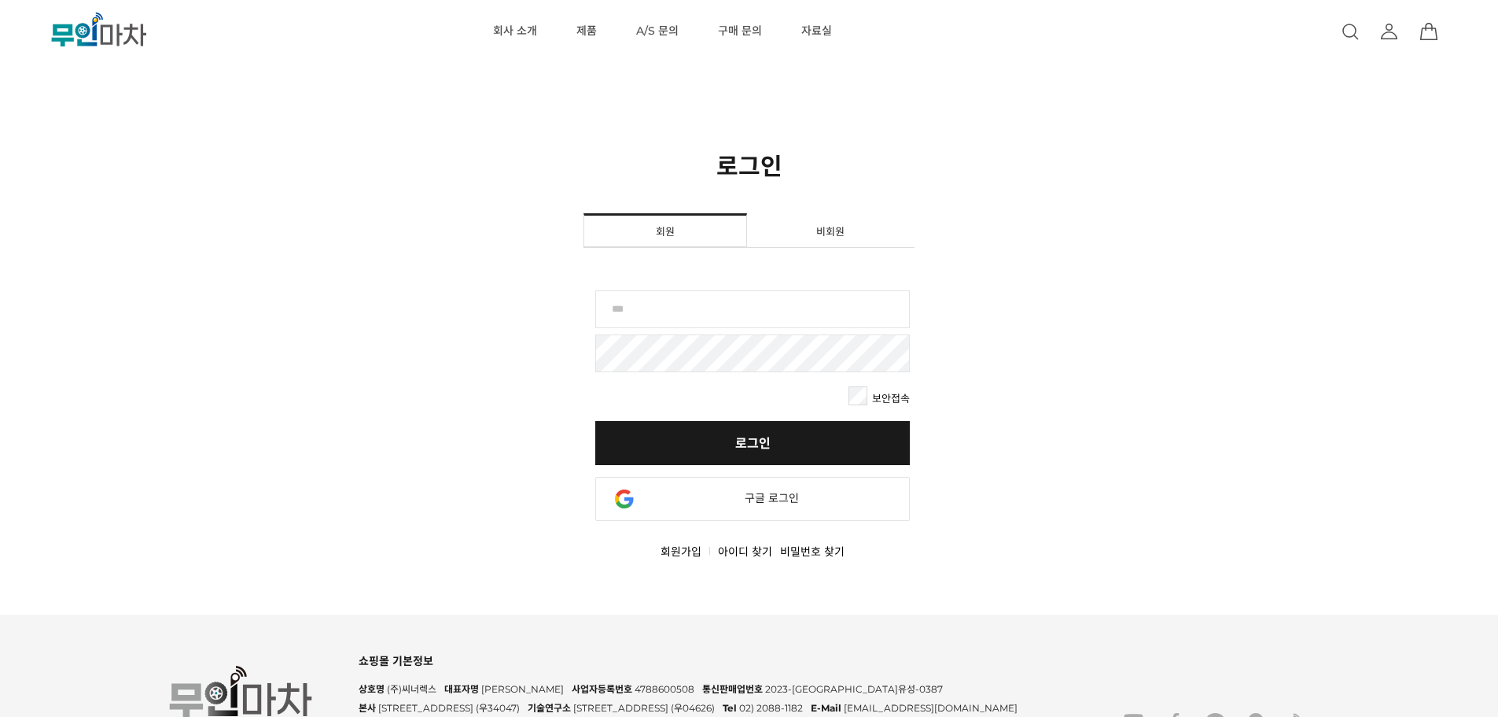
click at [1190, 119] on div "현재 위치 홈 로그인 로그인 [DEMOGRAPHIC_DATA] [DEMOGRAPHIC_DATA] 보안접속 로그인 비회원 구매 비회원의 경우, …" at bounding box center [749, 268] width 1498 height 536
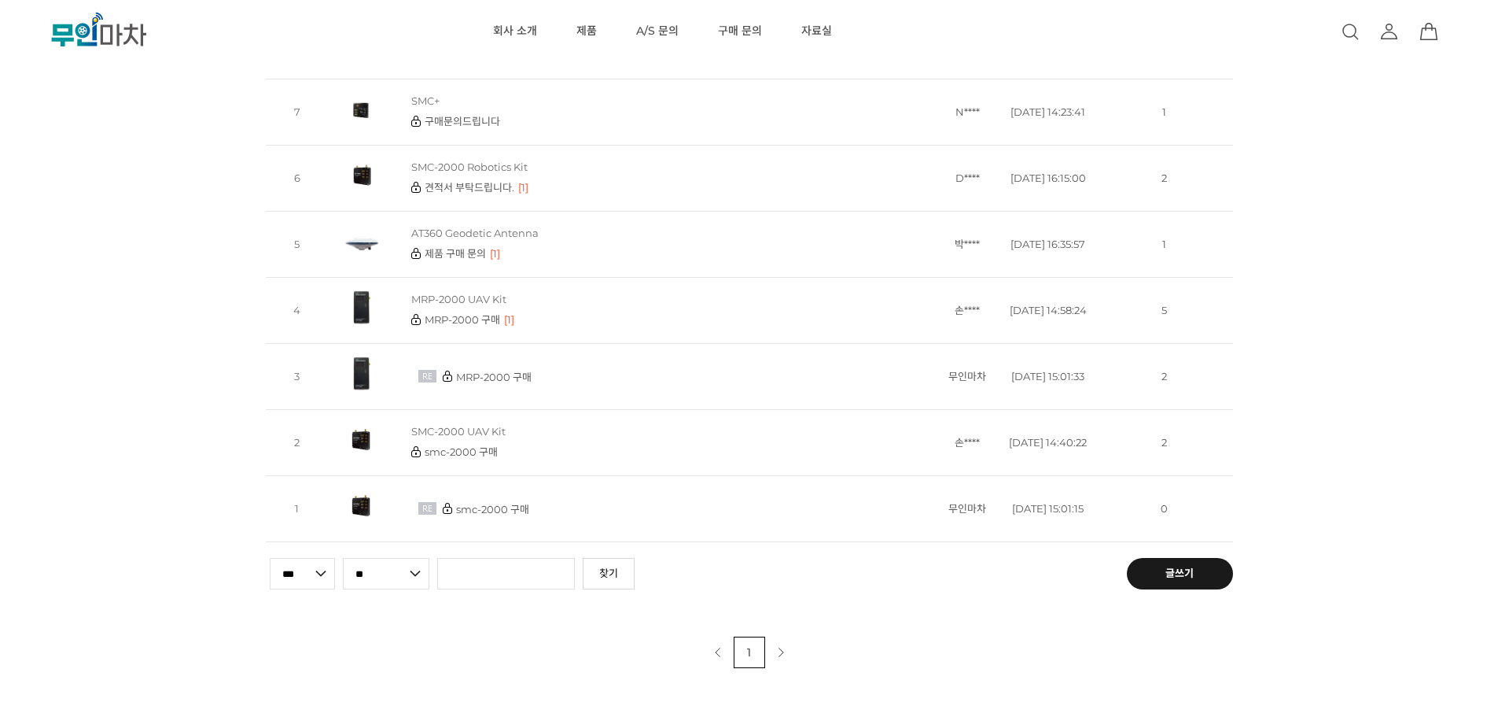
click at [64, 13] on icon ".cls-1 { fill: url(#linear-gradient-2); } .cls-2 { fill: url(#linear-gradient-6…" at bounding box center [99, 29] width 236 height 35
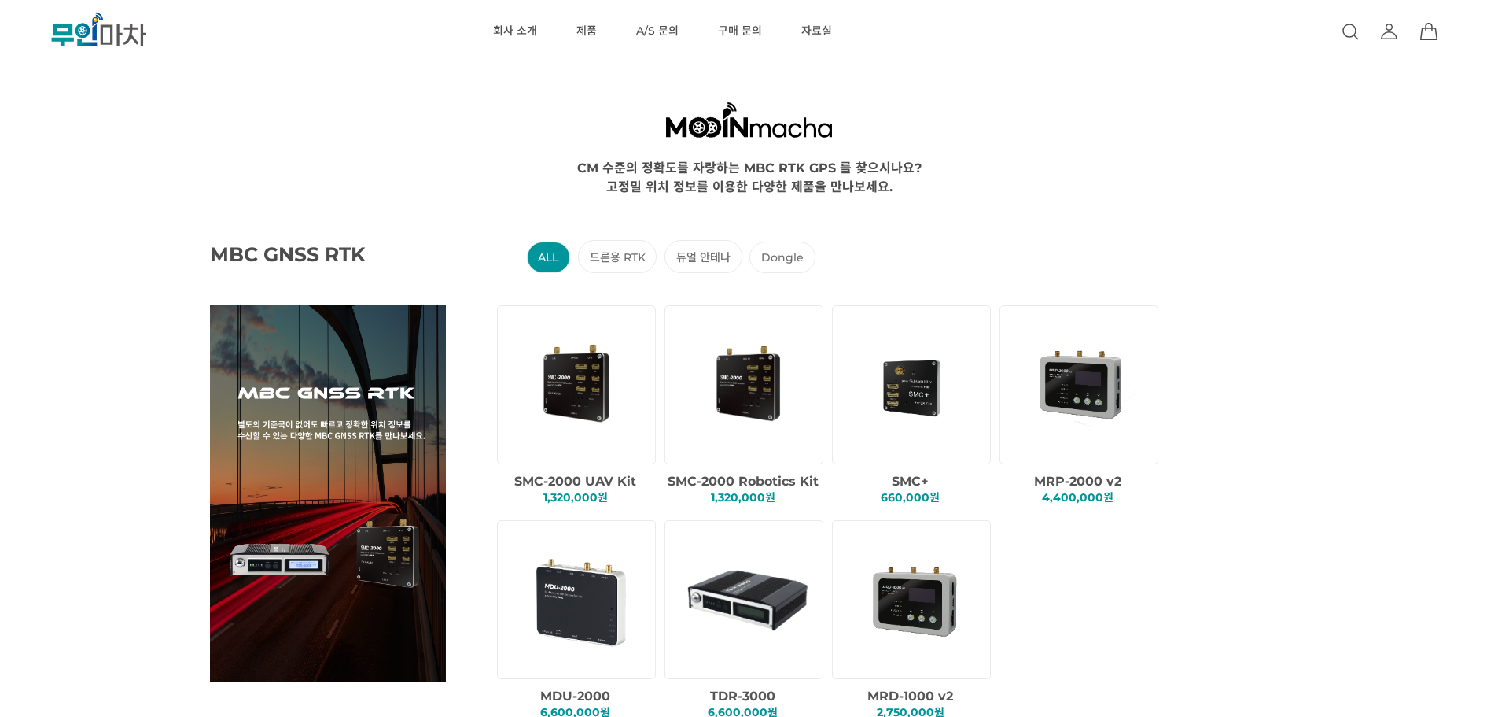
click at [614, 401] on img at bounding box center [579, 384] width 135 height 135
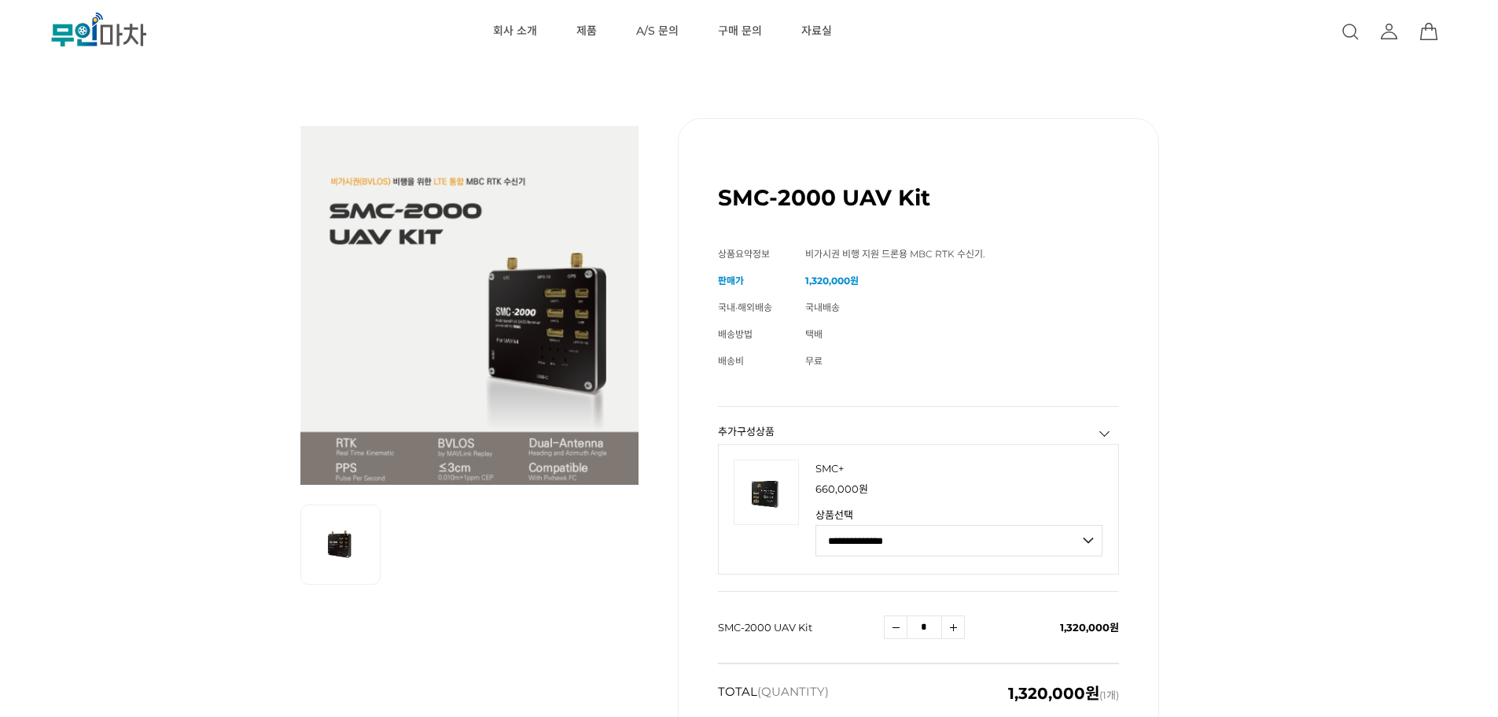
click at [1140, 350] on div "SMC-2000 UAV Kit (해외배송 가능상품) 기본 정보 상품명 SMC-2000 UAV Kit 상품요약정보 비가시권 비행 지원 드론용 M…" at bounding box center [918, 455] width 481 height 675
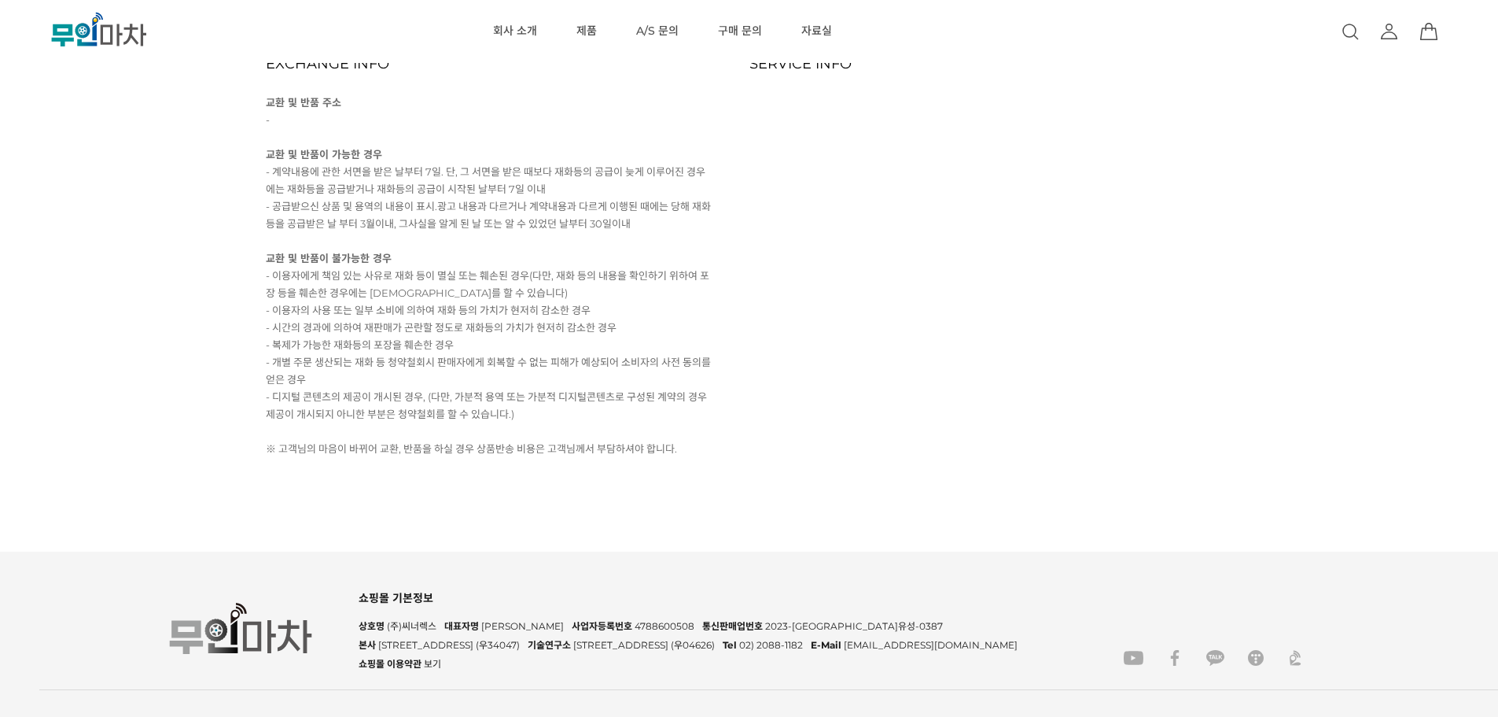
scroll to position [13363, 0]
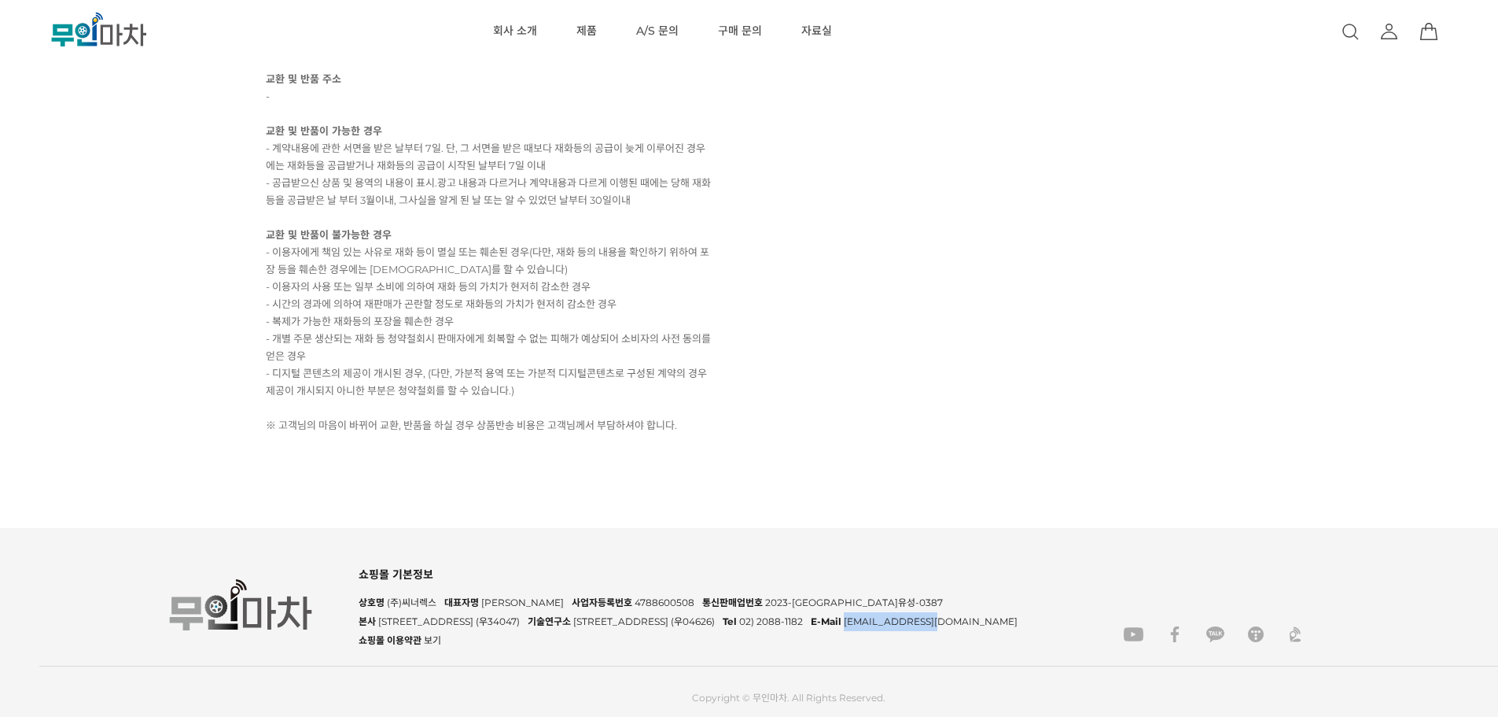
drag, startPoint x: 857, startPoint y: 621, endPoint x: 778, endPoint y: 628, distance: 79.0
click at [811, 628] on div "E-Mail [EMAIL_ADDRESS][DOMAIN_NAME]" at bounding box center [914, 621] width 207 height 19
copy span "[EMAIL_ADDRESS][DOMAIN_NAME]"
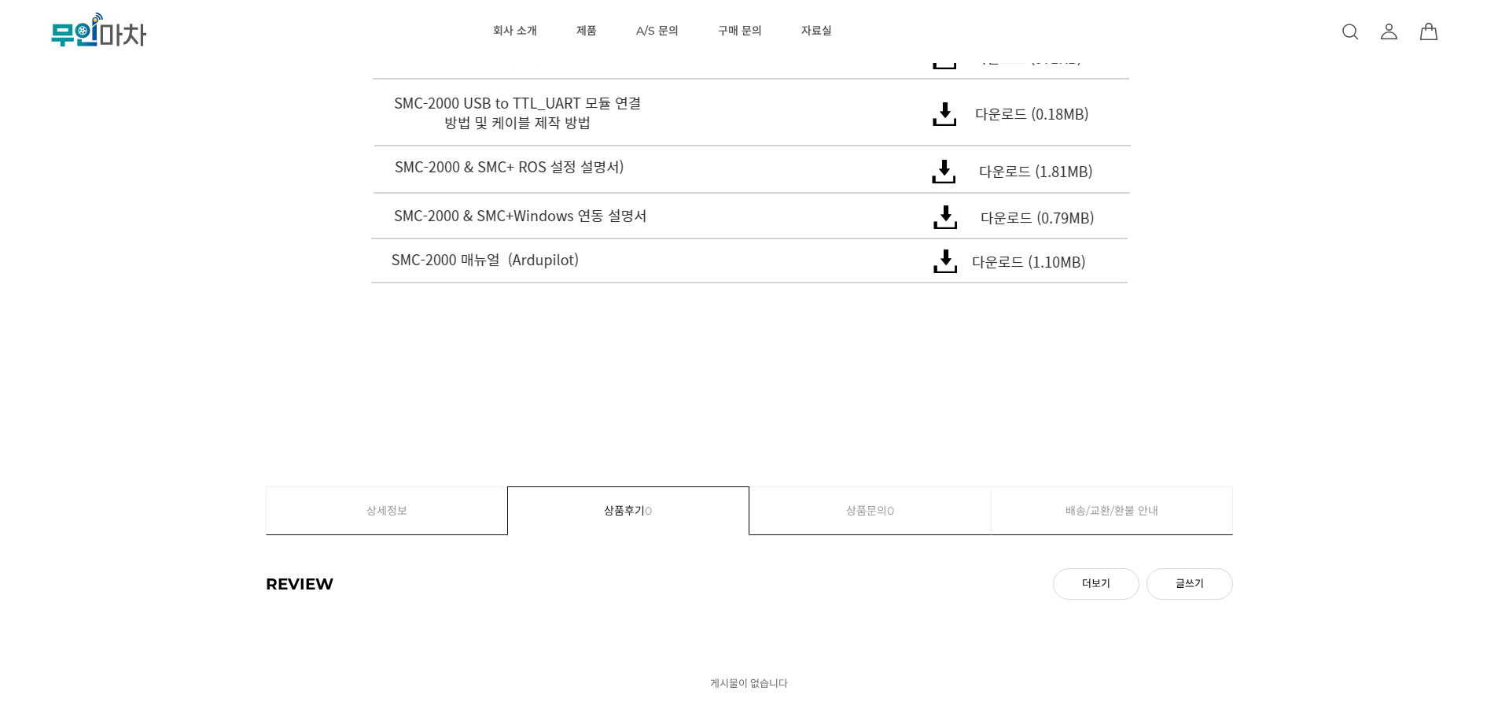
scroll to position [11711, 0]
